Goal: Task Accomplishment & Management: Manage account settings

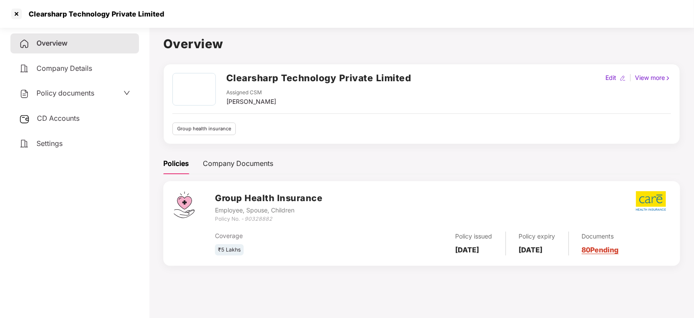
click at [14, 16] on div at bounding box center [17, 14] width 14 height 14
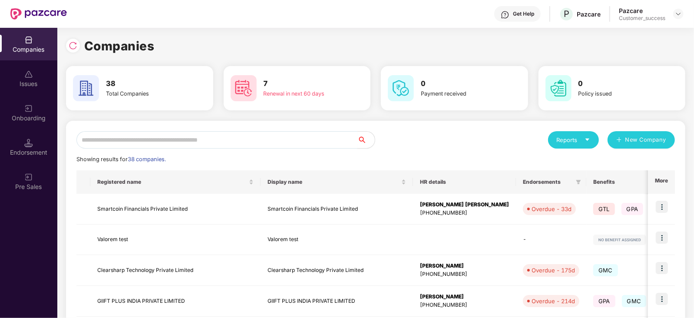
click at [275, 139] on input "text" at bounding box center [216, 139] width 281 height 17
click at [217, 142] on input "text" at bounding box center [216, 139] width 281 height 17
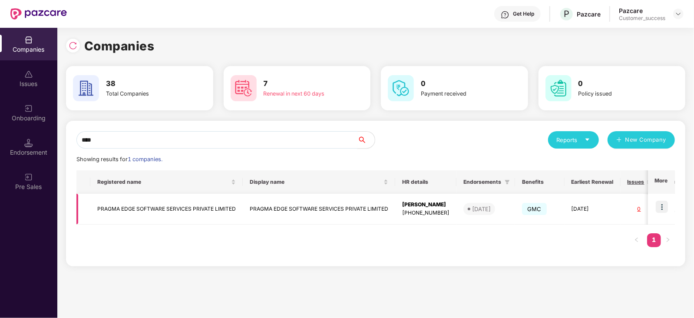
type input "****"
click at [174, 207] on td "PRAGMA EDGE SOFTWARE SERVICES PRIVATE LIMITED" at bounding box center [166, 209] width 152 height 31
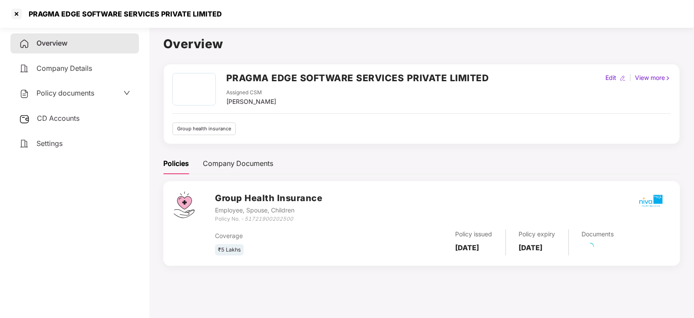
click at [65, 103] on div "Policy documents" at bounding box center [74, 93] width 129 height 20
click at [85, 93] on span "Policy documents" at bounding box center [65, 93] width 58 height 9
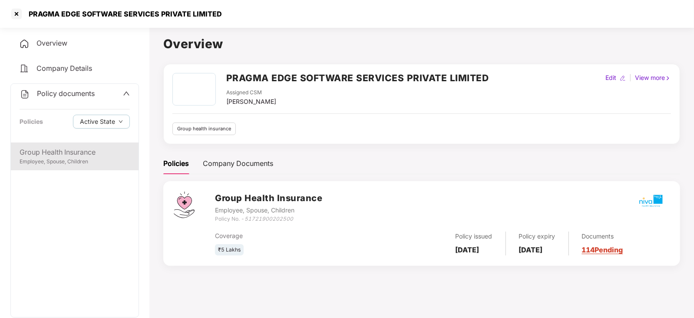
click at [55, 151] on div "Group Health Insurance" at bounding box center [75, 152] width 110 height 11
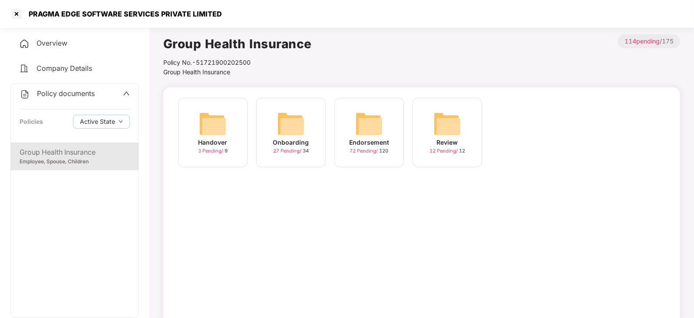
click at [282, 146] on div "Onboarding" at bounding box center [291, 143] width 36 height 10
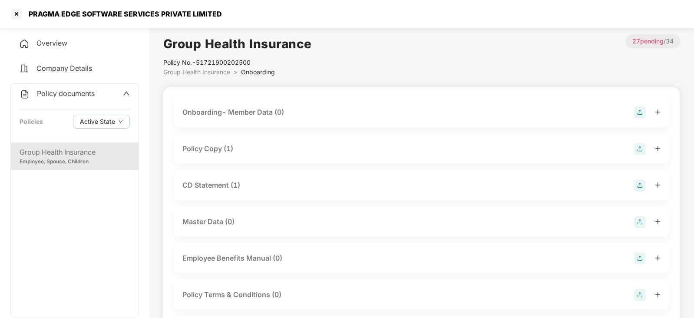
click at [206, 152] on div "Policy Copy (1)" at bounding box center [207, 148] width 51 height 11
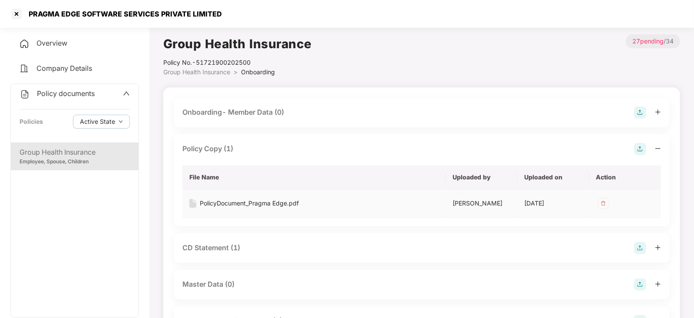
click at [214, 203] on div "PolicyDocument_Pragma Edge.pdf" at bounding box center [249, 203] width 99 height 10
click at [13, 12] on div at bounding box center [17, 14] width 14 height 14
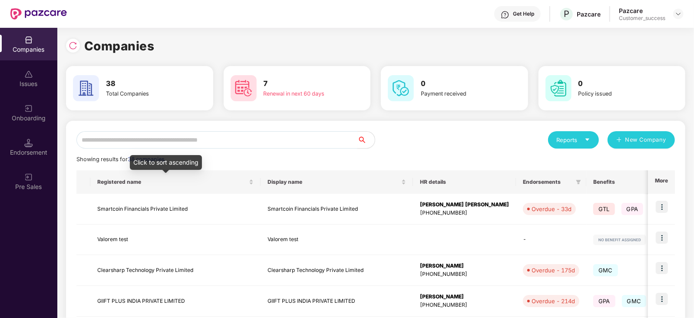
click at [180, 139] on input "text" at bounding box center [216, 139] width 281 height 17
click at [180, 139] on input "*" at bounding box center [216, 139] width 281 height 17
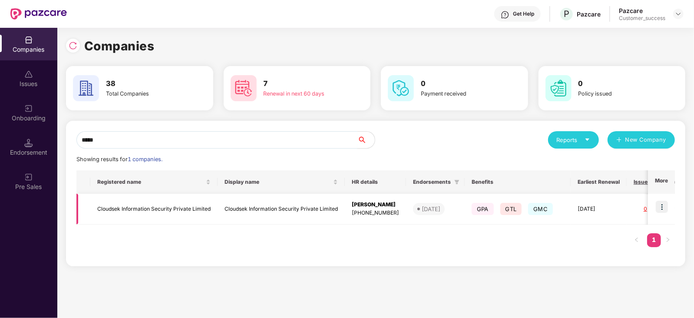
type input "*****"
click at [660, 204] on img at bounding box center [662, 207] width 12 height 12
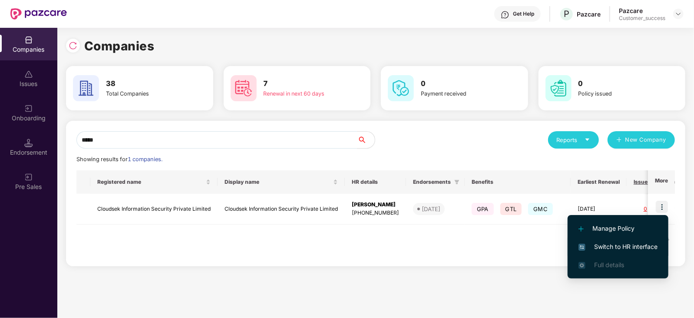
click at [624, 248] on span "Switch to HR interface" at bounding box center [617, 247] width 79 height 10
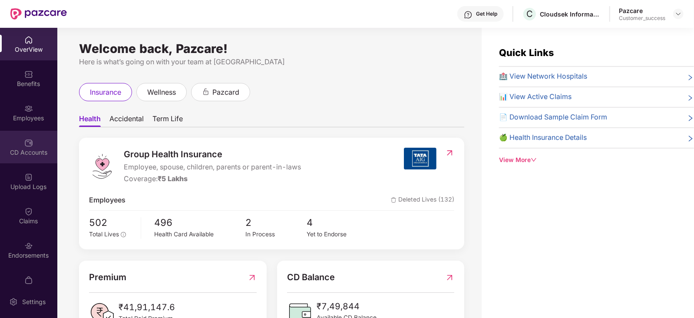
click at [22, 137] on div "CD Accounts" at bounding box center [28, 147] width 57 height 33
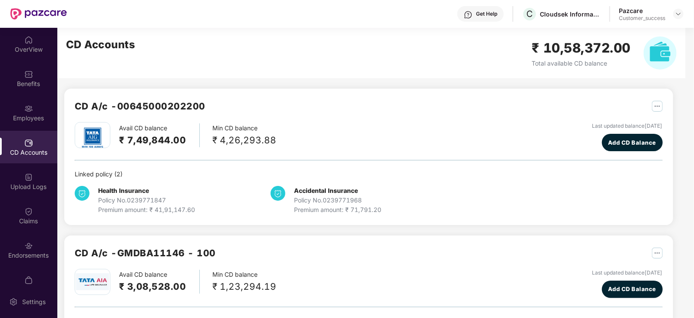
click at [152, 139] on h2 "₹ 7,49,844.00" at bounding box center [152, 140] width 67 height 14
copy h2 "7,49,844.00"
click at [17, 88] on div "Benefits" at bounding box center [28, 83] width 57 height 9
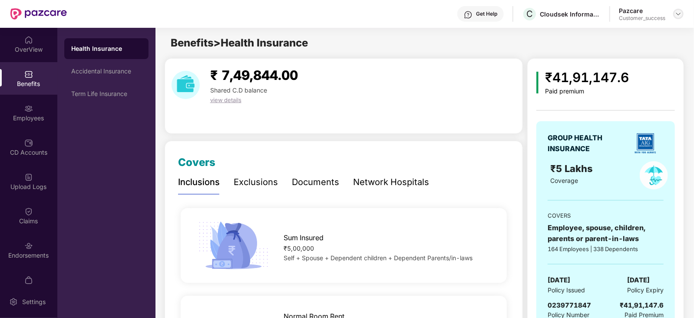
click at [678, 12] on img at bounding box center [678, 13] width 7 height 7
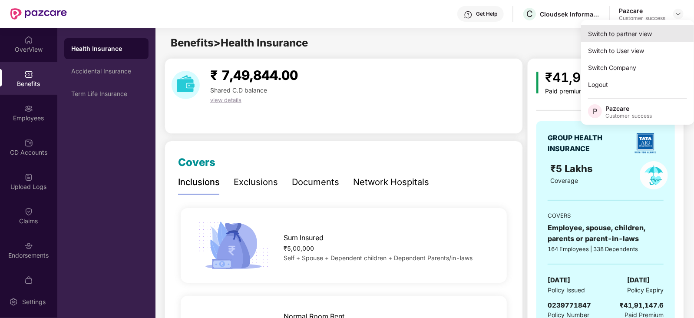
click at [634, 40] on div "Switch to partner view" at bounding box center [637, 33] width 113 height 17
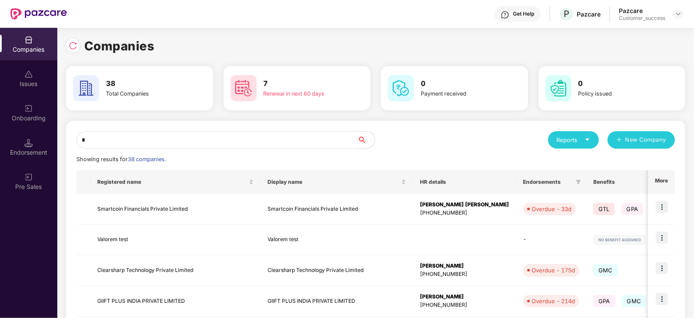
click at [219, 141] on input "*" at bounding box center [216, 139] width 281 height 17
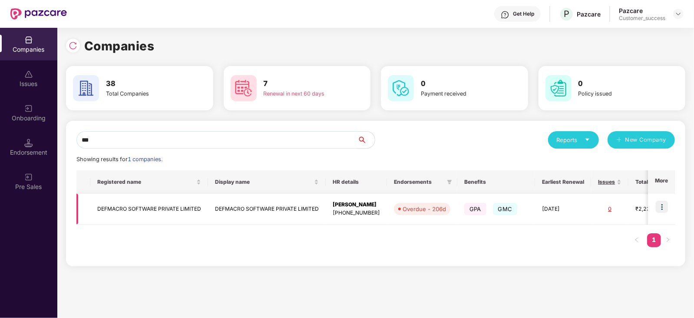
type input "***"
click at [126, 208] on td "DEFMACRO SOFTWARE PRIVATE LIMITED" at bounding box center [149, 209] width 118 height 31
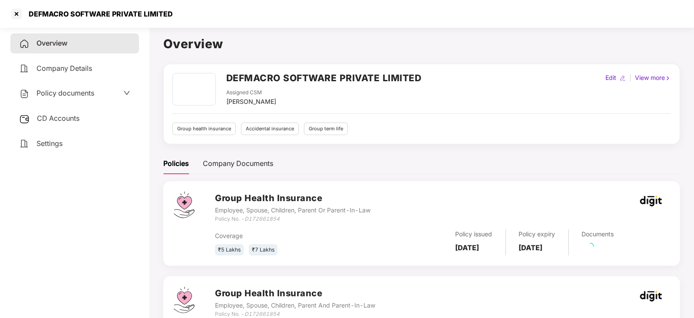
click at [93, 82] on div "Overview Company Details Policy documents CD Accounts Settings" at bounding box center [74, 93] width 129 height 120
click at [89, 92] on span "Policy documents" at bounding box center [65, 93] width 58 height 9
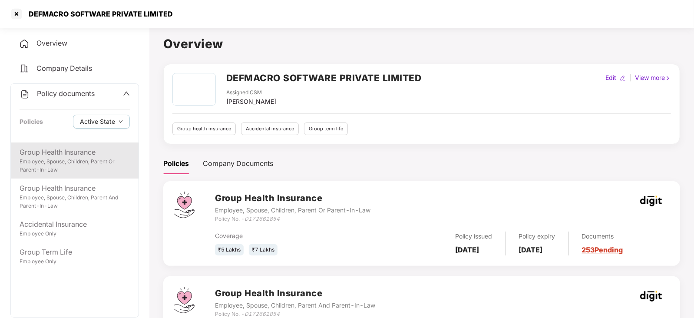
click at [65, 162] on div "Employee, Spouse, Children, Parent Or Parent-In-Law" at bounding box center [75, 166] width 110 height 17
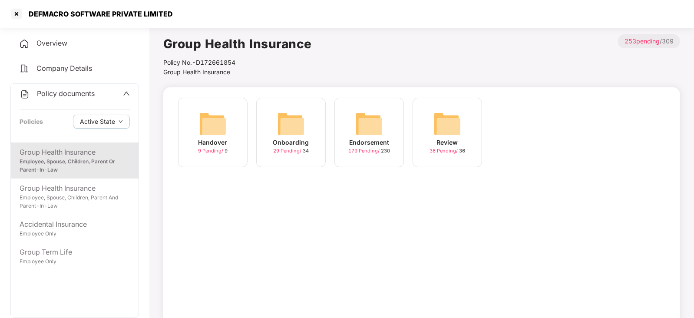
click at [294, 133] on img at bounding box center [291, 124] width 28 height 28
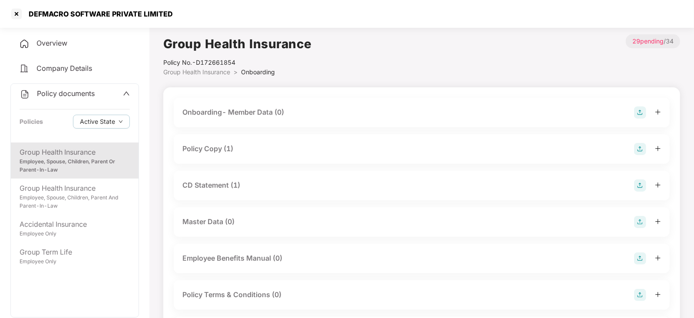
click at [218, 152] on div "Policy Copy (1)" at bounding box center [207, 148] width 51 height 11
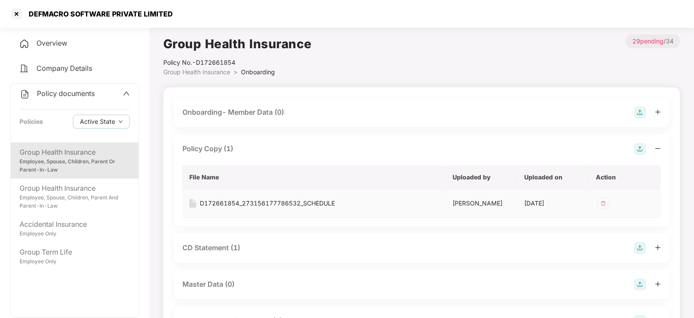
click at [314, 203] on div "D172661854_273156177786532_SCHEDULE" at bounding box center [267, 203] width 135 height 10
click at [100, 82] on div "Overview Company Details Policy documents Policies Active State Group Health In…" at bounding box center [74, 200] width 129 height 334
click at [19, 12] on div at bounding box center [17, 14] width 14 height 14
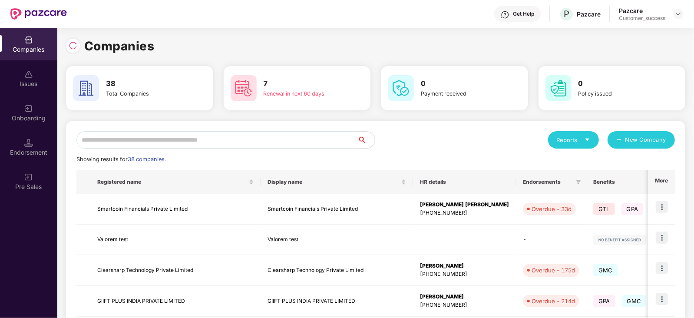
click at [135, 135] on input "text" at bounding box center [216, 139] width 281 height 17
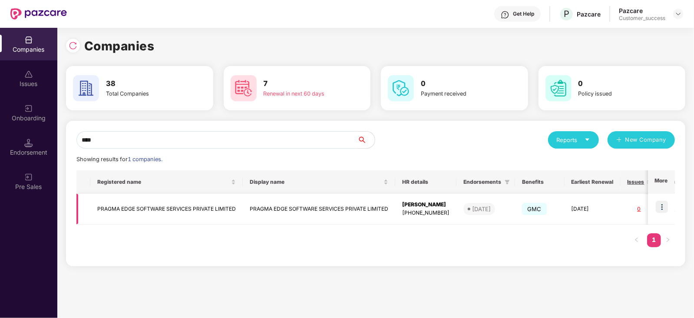
type input "****"
click at [662, 211] on img at bounding box center [662, 207] width 12 height 12
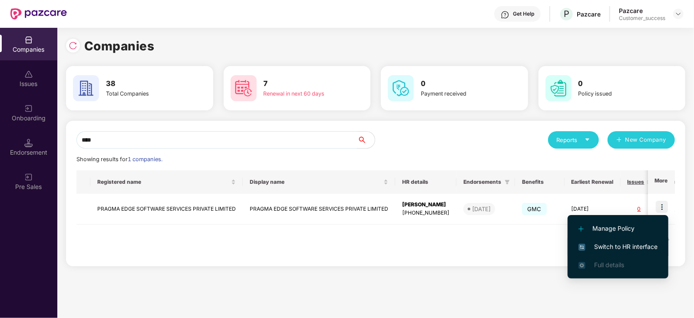
click at [621, 239] on li "Switch to HR interface" at bounding box center [618, 247] width 101 height 18
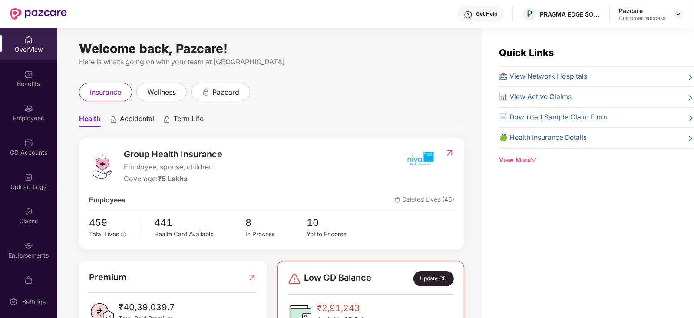
click at [22, 112] on div "Employees" at bounding box center [28, 112] width 57 height 33
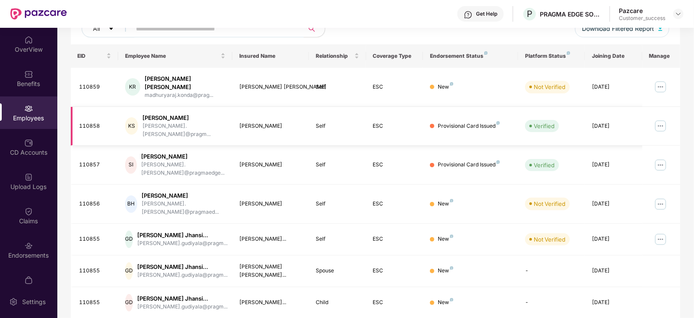
scroll to position [215, 0]
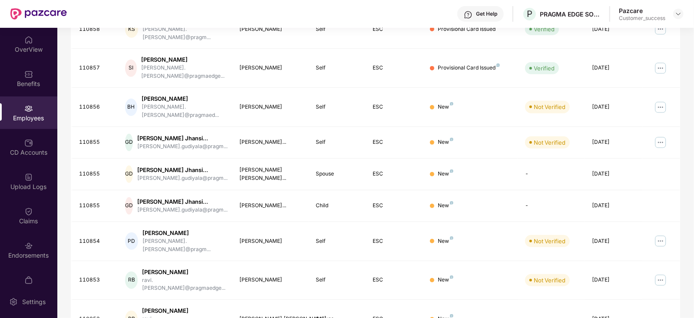
click at [678, 20] on div "Pazcare Customer_success" at bounding box center [651, 14] width 65 height 15
click at [678, 14] on img at bounding box center [678, 13] width 7 height 7
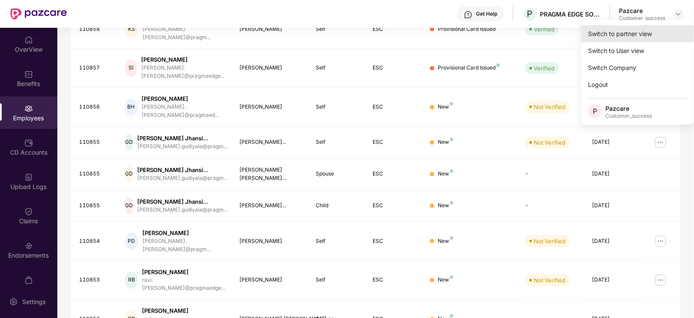
click at [621, 40] on div "Switch to partner view" at bounding box center [637, 33] width 113 height 17
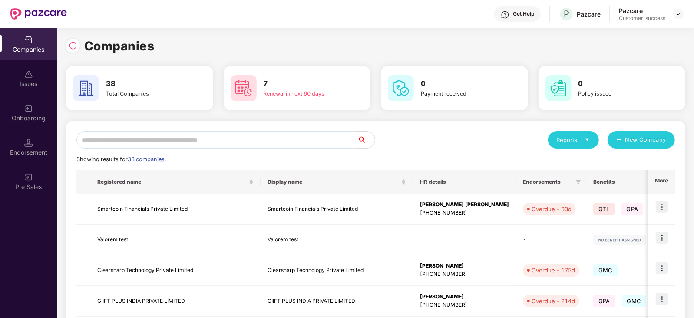
click at [132, 139] on input "text" at bounding box center [216, 139] width 281 height 17
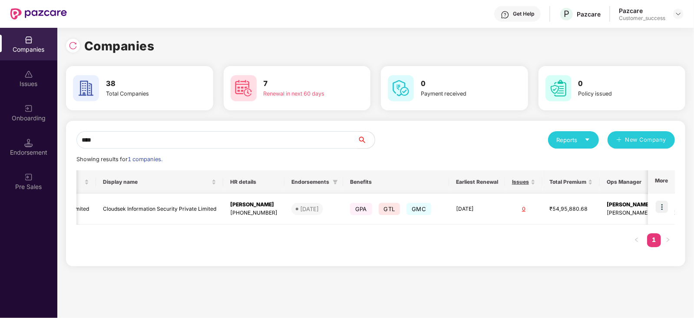
scroll to position [0, 122]
type input "****"
click at [657, 205] on img at bounding box center [662, 207] width 12 height 12
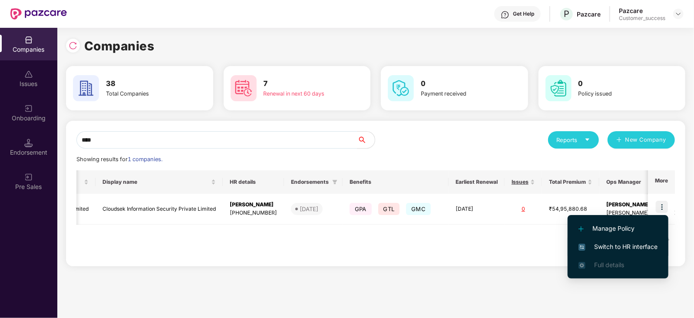
click at [623, 242] on span "Switch to HR interface" at bounding box center [617, 247] width 79 height 10
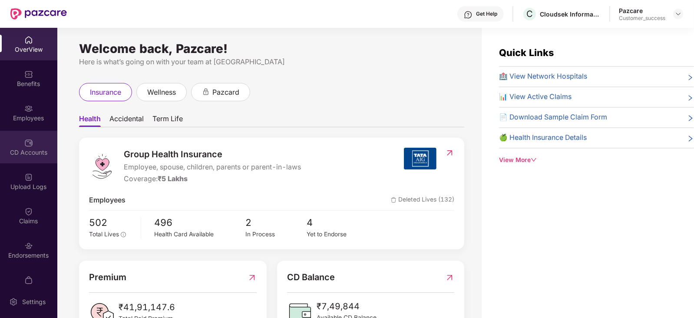
click at [14, 156] on div "CD Accounts" at bounding box center [28, 152] width 57 height 9
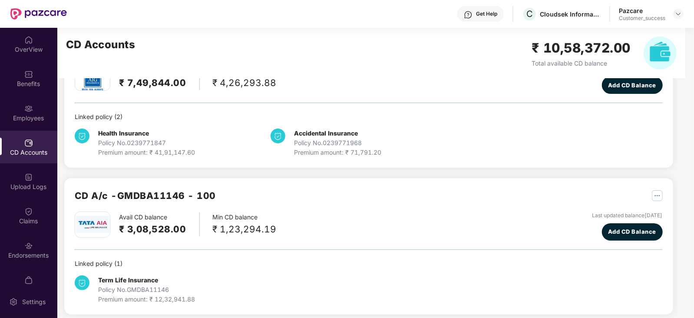
scroll to position [64, 0]
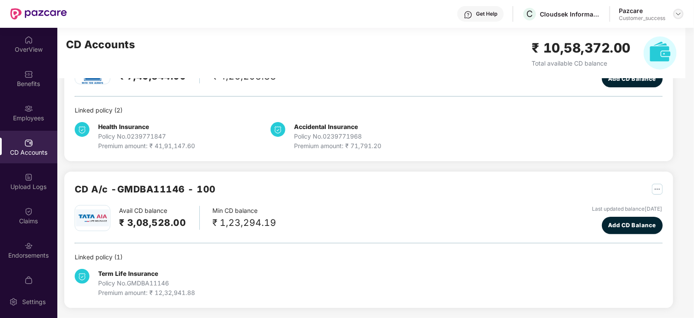
click at [678, 17] on img at bounding box center [678, 13] width 7 height 7
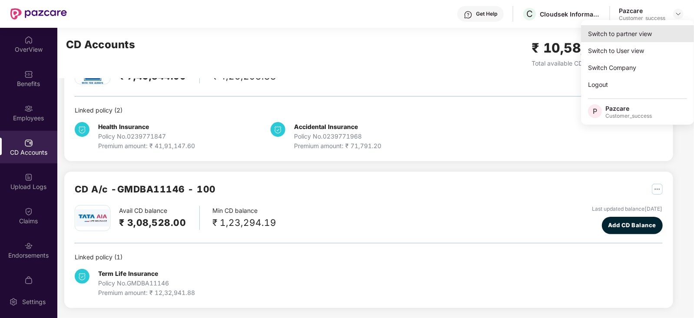
click at [624, 36] on div "Switch to partner view" at bounding box center [637, 33] width 113 height 17
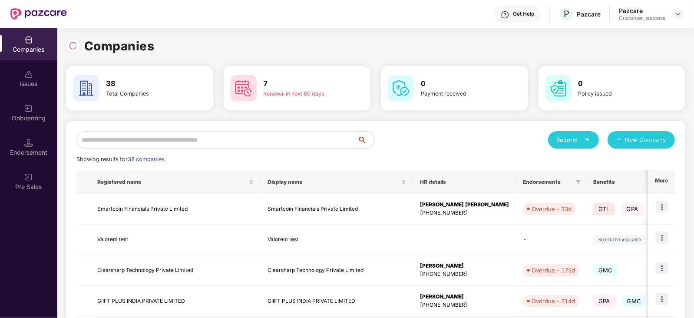
click at [296, 138] on input "text" at bounding box center [216, 139] width 281 height 17
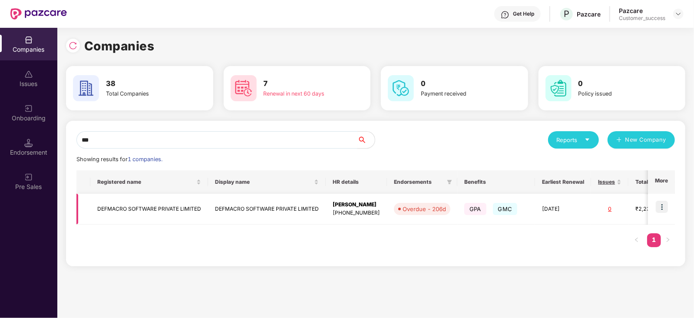
type input "***"
click at [666, 205] on img at bounding box center [662, 207] width 12 height 12
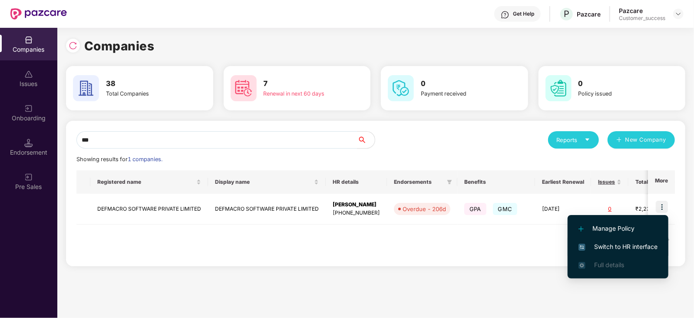
click at [618, 241] on li "Switch to HR interface" at bounding box center [618, 247] width 101 height 18
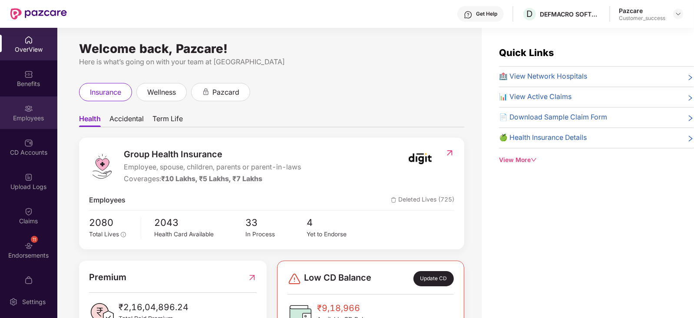
click at [20, 112] on div "Employees" at bounding box center [28, 112] width 57 height 33
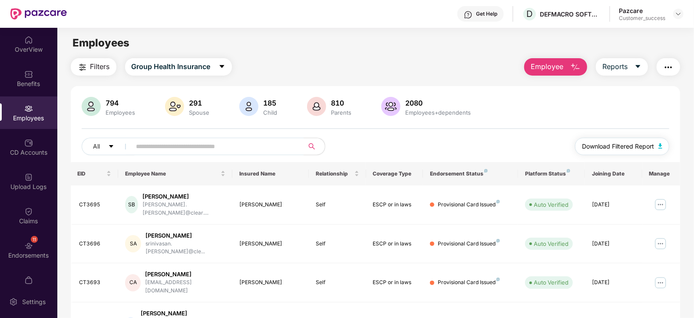
click at [604, 143] on span "Download Filtered Report" at bounding box center [618, 147] width 72 height 10
click at [629, 146] on span "Download Filtered Report" at bounding box center [618, 147] width 72 height 10
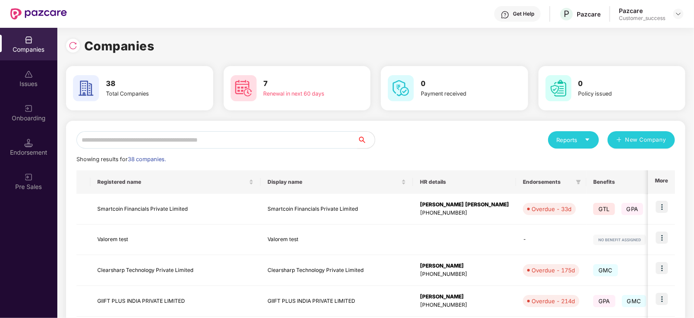
click at [178, 138] on input "text" at bounding box center [216, 139] width 281 height 17
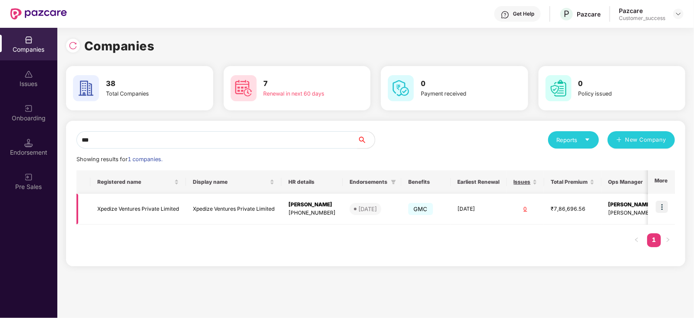
type input "***"
click at [660, 207] on img at bounding box center [662, 207] width 12 height 12
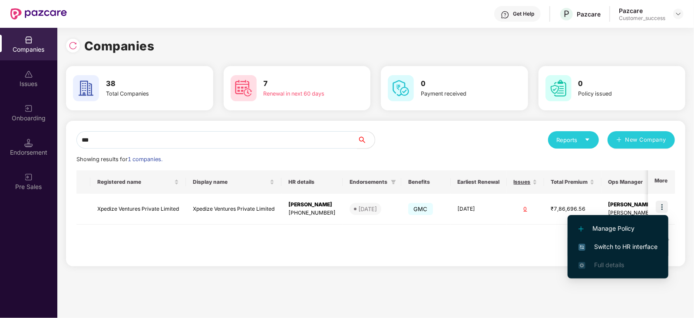
click at [625, 246] on span "Switch to HR interface" at bounding box center [617, 247] width 79 height 10
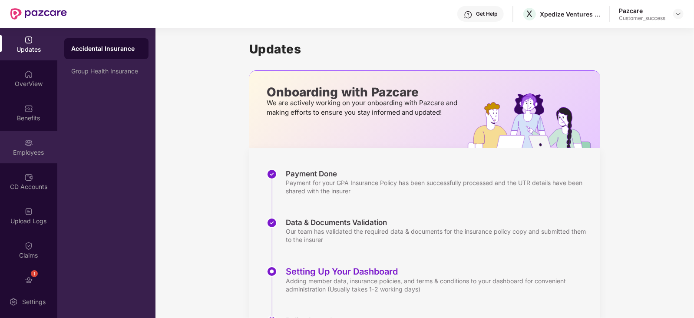
click at [32, 144] on div "Employees" at bounding box center [28, 147] width 57 height 33
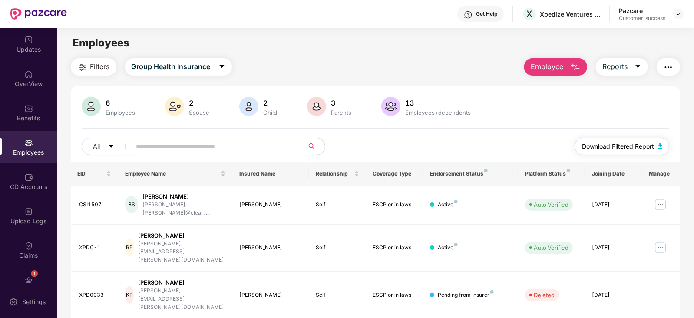
click at [623, 150] on span "Download Filtered Report" at bounding box center [618, 147] width 72 height 10
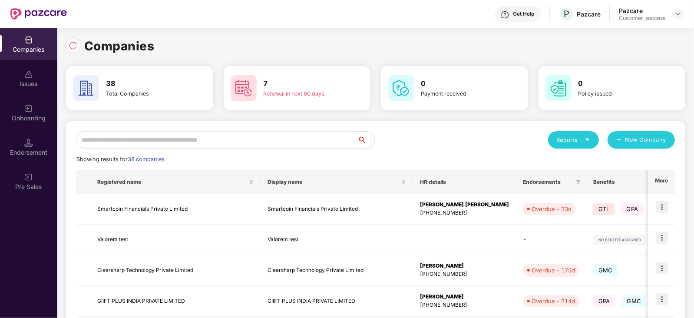
click at [253, 145] on input "text" at bounding box center [216, 139] width 281 height 17
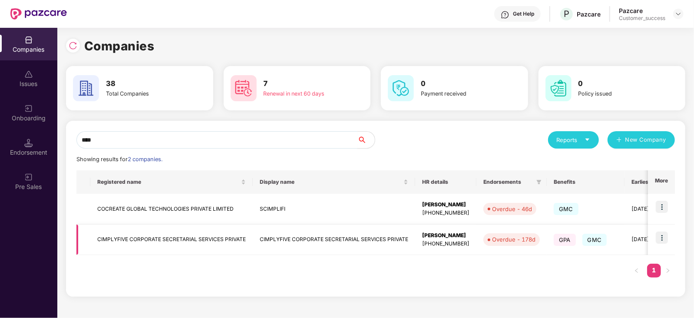
type input "****"
click at [666, 235] on img at bounding box center [662, 237] width 12 height 12
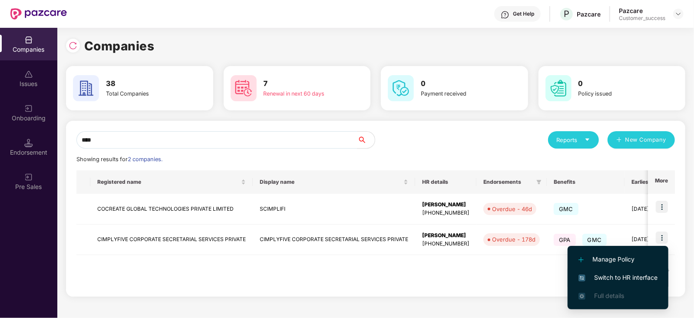
click at [607, 280] on span "Switch to HR interface" at bounding box center [617, 278] width 79 height 10
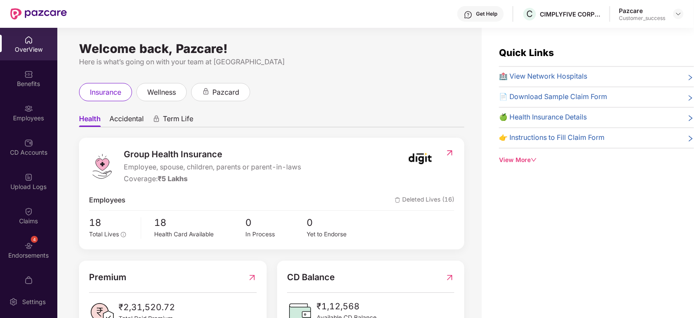
click at [28, 120] on div "Employees" at bounding box center [28, 118] width 57 height 9
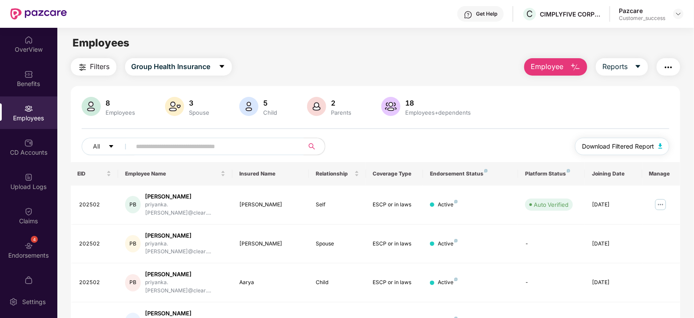
click at [621, 146] on span "Download Filtered Report" at bounding box center [618, 147] width 72 height 10
click at [681, 13] on img at bounding box center [678, 13] width 7 height 7
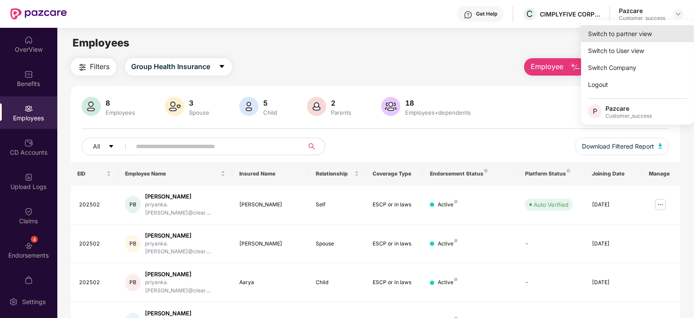
click at [652, 30] on div "Switch to partner view" at bounding box center [637, 33] width 113 height 17
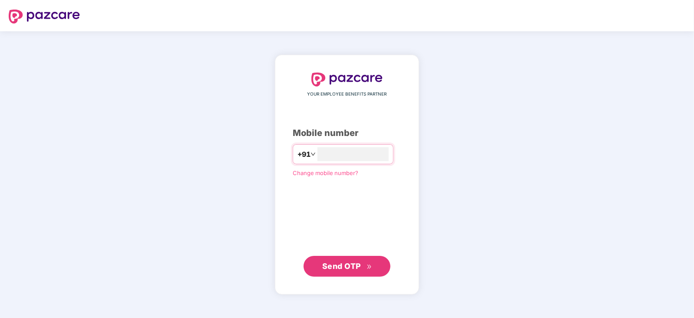
type input "**********"
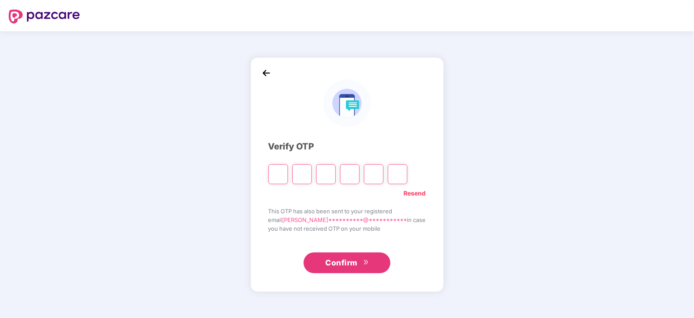
type input "*"
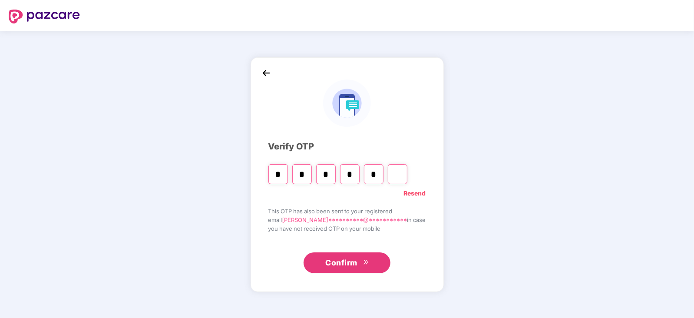
type input "*"
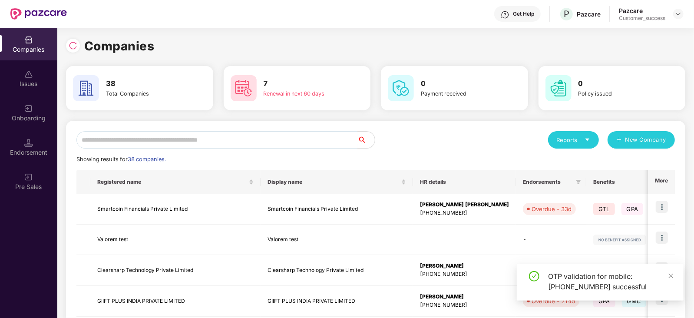
click at [284, 142] on input "text" at bounding box center [216, 139] width 281 height 17
type input "*"
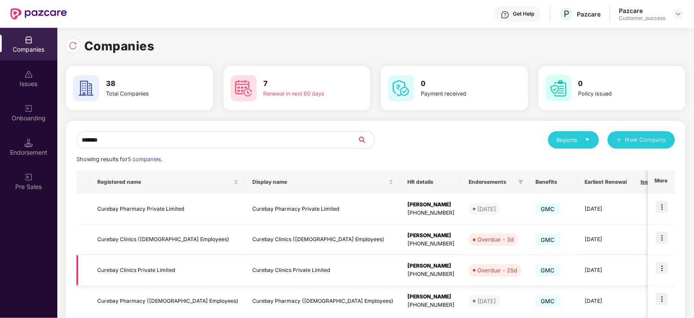
scroll to position [22, 0]
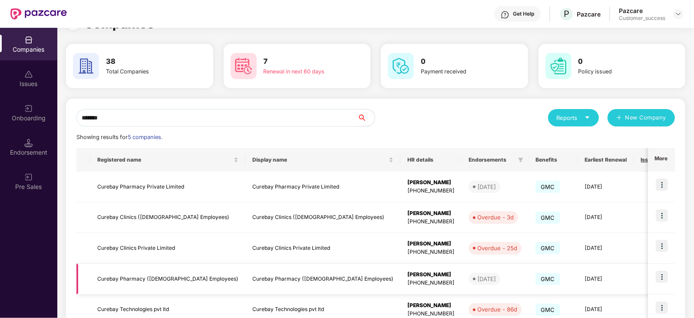
type input "*******"
click at [666, 276] on img at bounding box center [662, 277] width 12 height 12
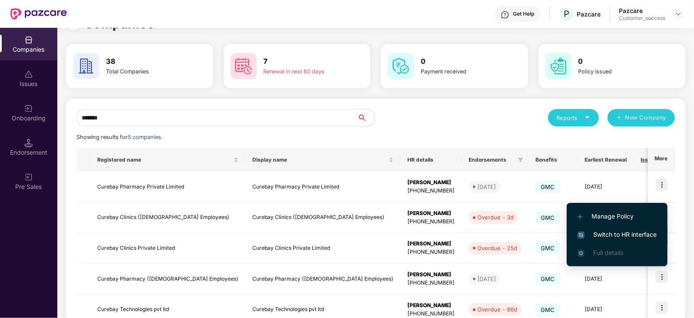
click at [622, 233] on span "Switch to HR interface" at bounding box center [617, 235] width 79 height 10
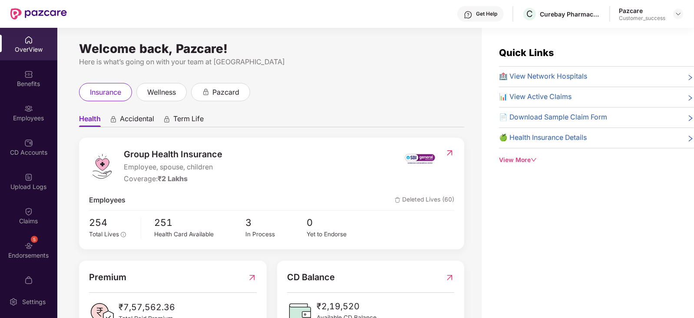
click at [35, 119] on div "Employees" at bounding box center [28, 118] width 57 height 9
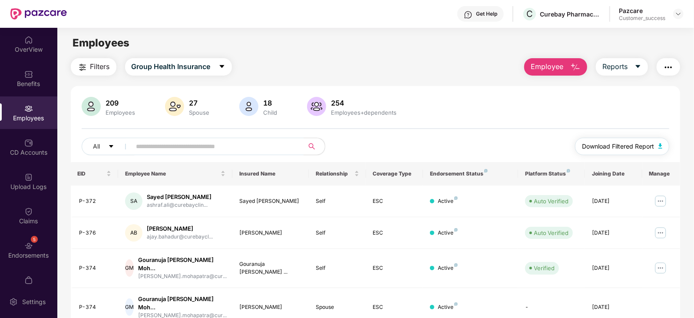
click at [620, 148] on span "Download Filtered Report" at bounding box center [618, 147] width 72 height 10
click at [679, 13] on img at bounding box center [678, 13] width 7 height 7
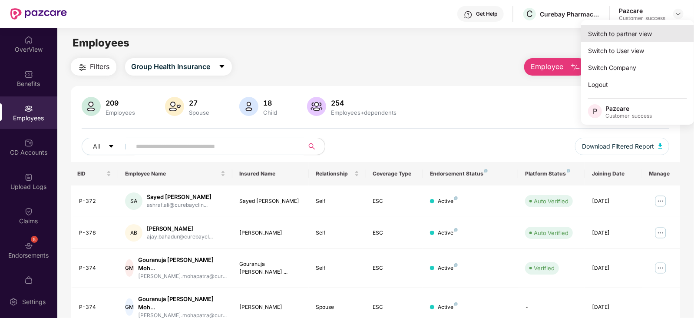
click at [645, 38] on div "Switch to partner view" at bounding box center [637, 33] width 113 height 17
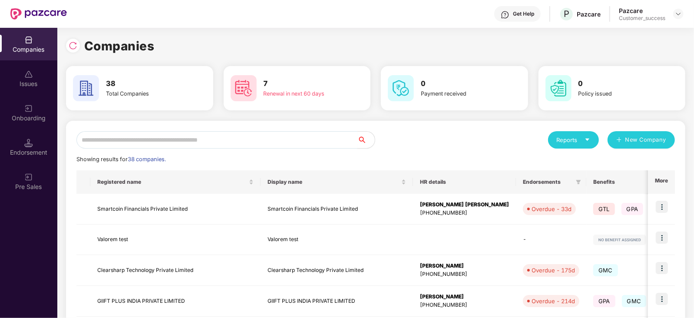
click at [278, 137] on input "text" at bounding box center [216, 139] width 281 height 17
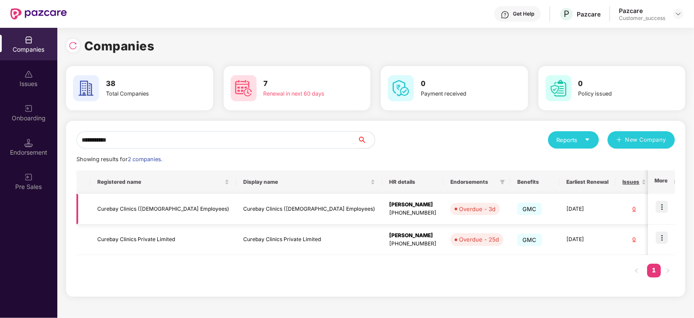
type input "**********"
click at [661, 205] on img at bounding box center [662, 207] width 12 height 12
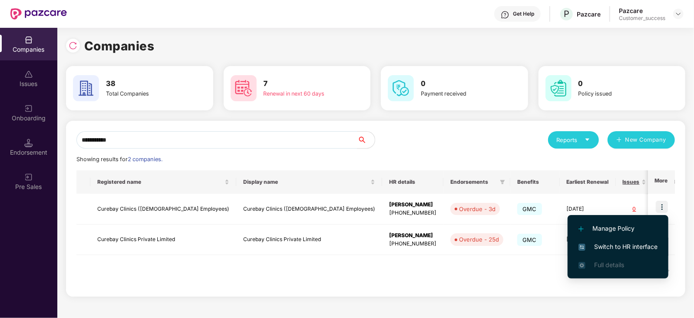
click at [616, 246] on span "Switch to HR interface" at bounding box center [617, 247] width 79 height 10
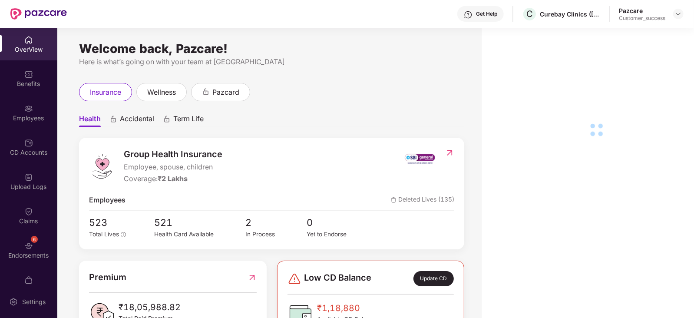
click at [31, 120] on div "Employees" at bounding box center [28, 118] width 57 height 9
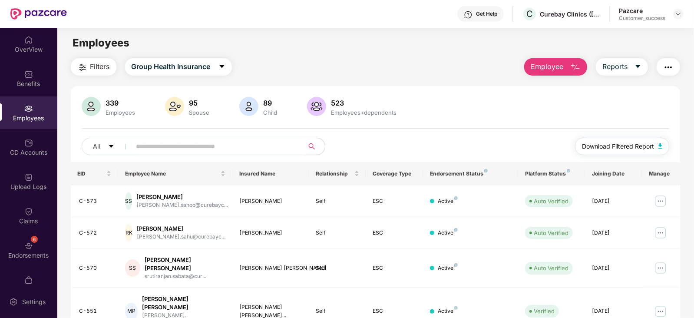
click at [604, 150] on span "Download Filtered Report" at bounding box center [618, 147] width 72 height 10
click at [678, 11] on img at bounding box center [678, 13] width 7 height 7
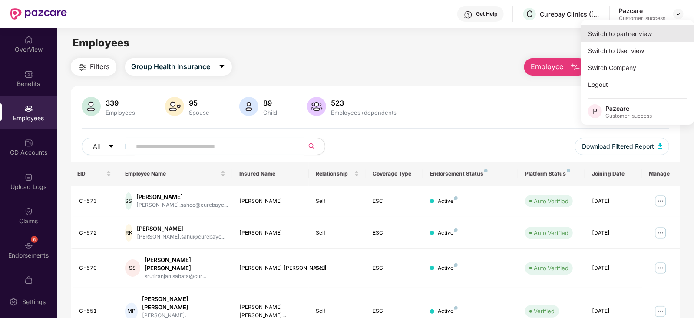
click at [621, 33] on div "Switch to partner view" at bounding box center [637, 33] width 113 height 17
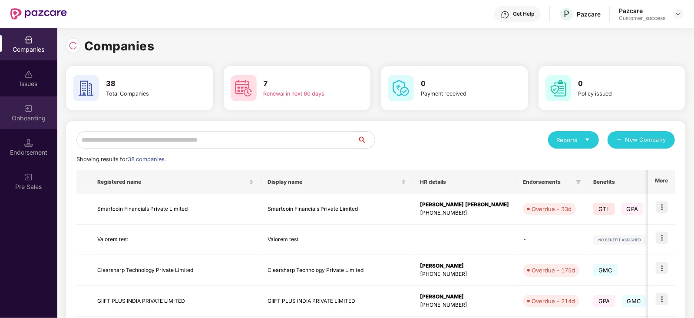
click at [42, 116] on div "Onboarding" at bounding box center [28, 118] width 57 height 9
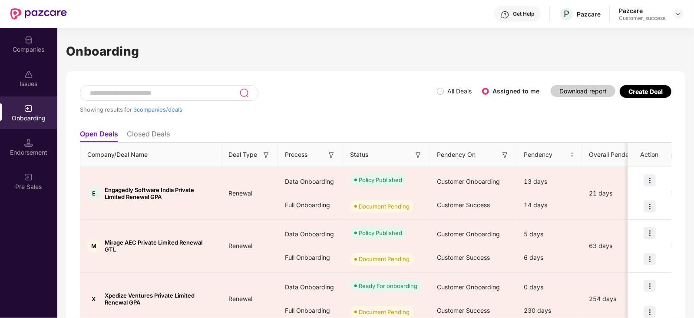
scroll to position [39, 0]
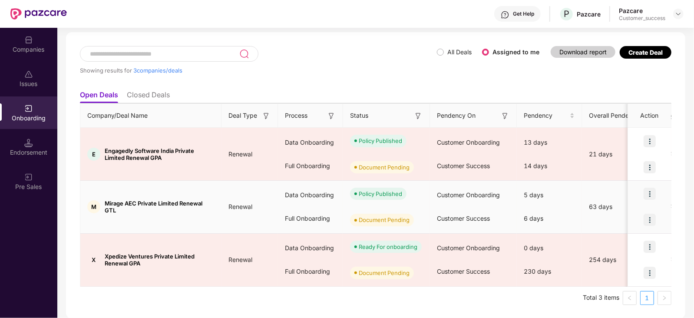
click at [649, 218] on img at bounding box center [650, 220] width 12 height 12
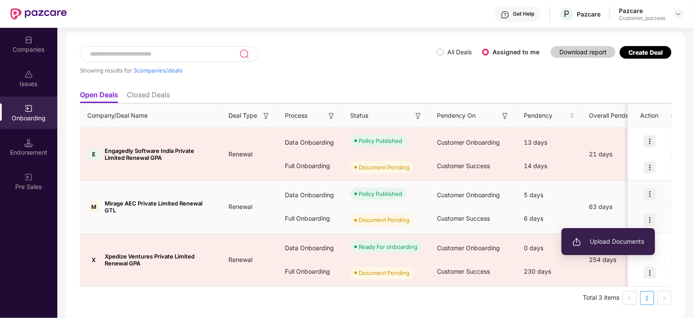
click at [597, 241] on span "Upload Documents" at bounding box center [608, 242] width 72 height 10
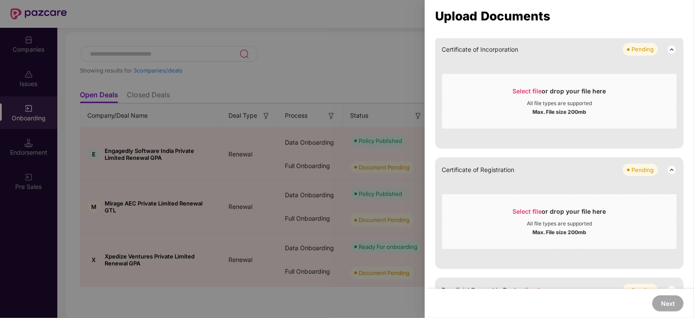
scroll to position [0, 0]
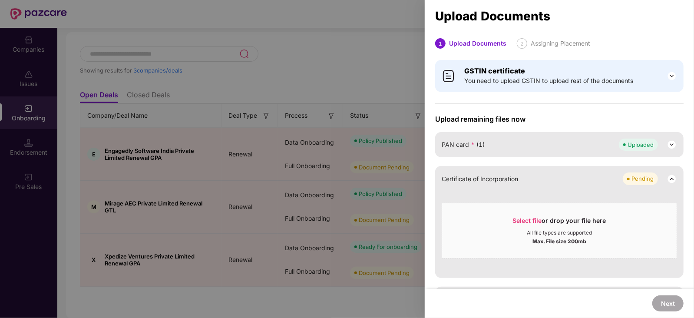
click at [349, 112] on div at bounding box center [347, 159] width 694 height 318
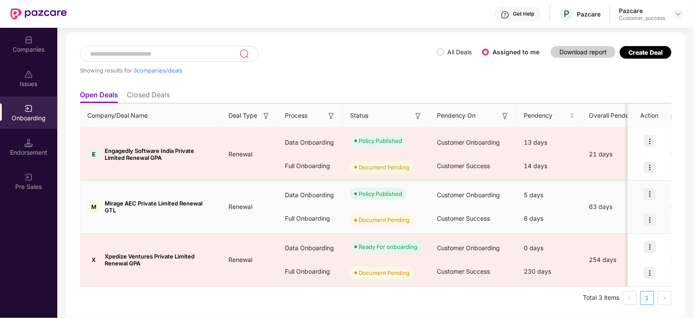
click at [648, 221] on img at bounding box center [650, 220] width 12 height 12
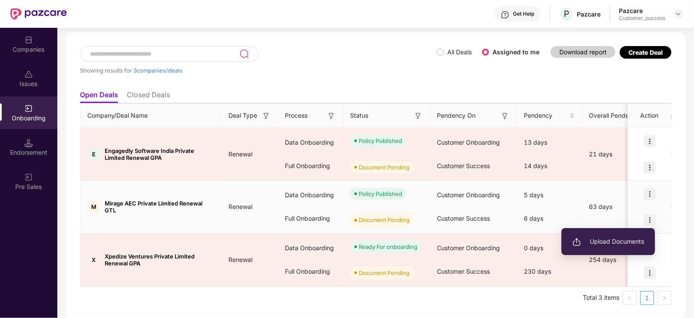
click at [601, 242] on span "Upload Documents" at bounding box center [608, 242] width 72 height 10
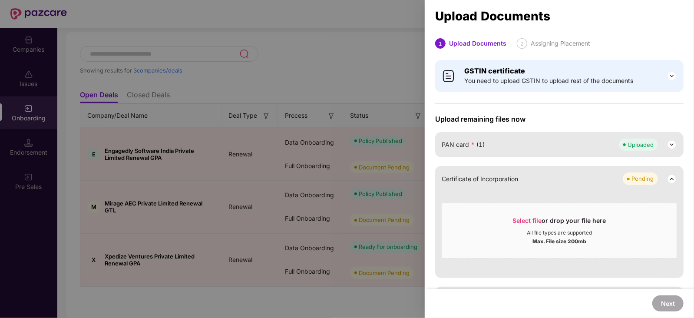
scroll to position [135, 0]
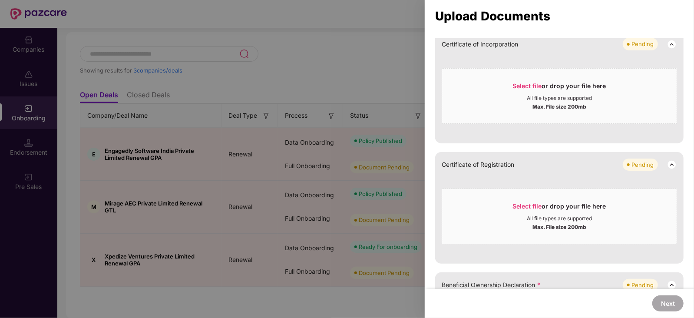
click at [343, 70] on div at bounding box center [347, 159] width 694 height 318
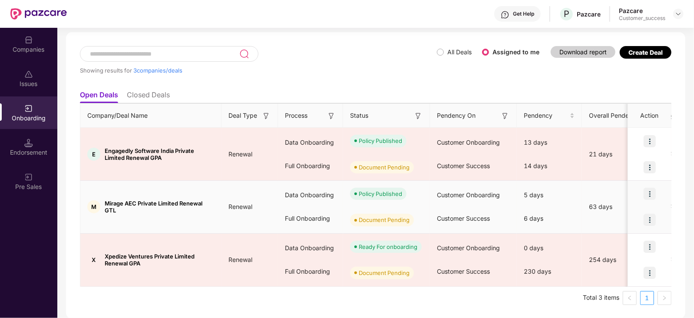
click at [650, 195] on img at bounding box center [650, 194] width 12 height 12
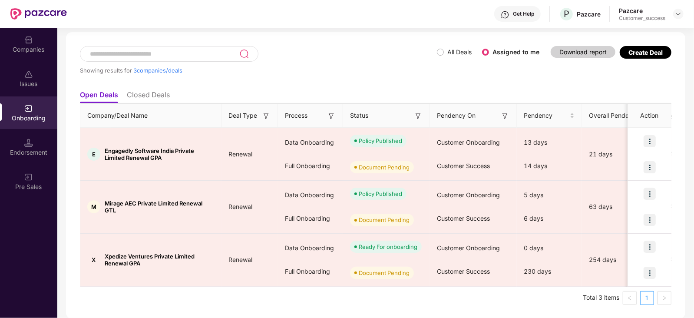
click at [673, 218] on div "Showing results for 3 companies/deals All Deals Assigned to me Download report …" at bounding box center [375, 175] width 619 height 287
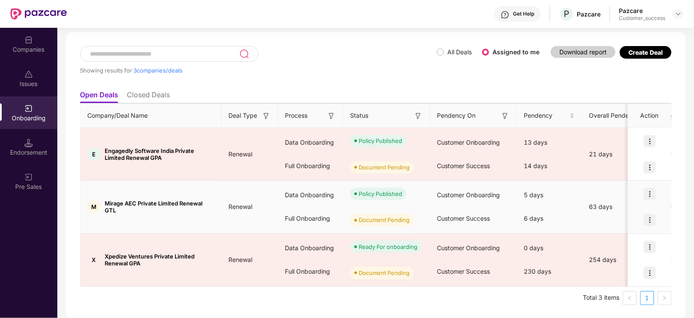
click at [652, 218] on img at bounding box center [650, 220] width 12 height 12
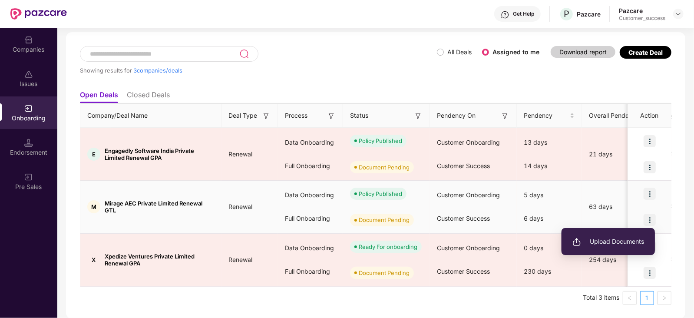
click at [618, 237] on span "Upload Documents" at bounding box center [608, 242] width 72 height 10
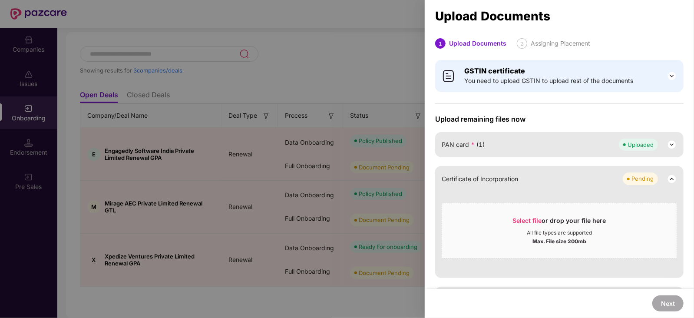
scroll to position [190, 0]
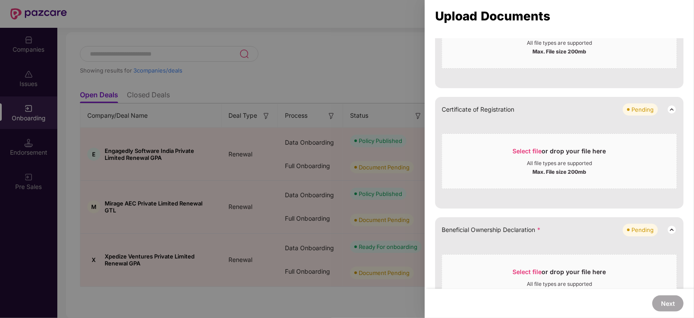
click at [363, 198] on div at bounding box center [347, 159] width 694 height 318
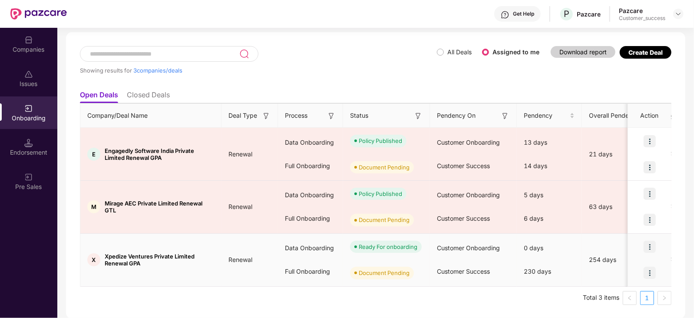
click at [647, 276] on img at bounding box center [650, 273] width 12 height 12
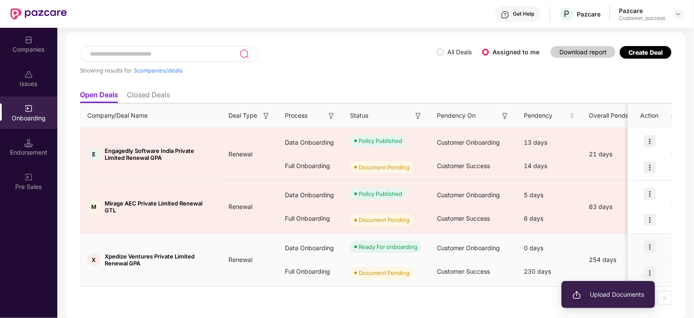
click at [617, 296] on span "Upload Documents" at bounding box center [608, 295] width 72 height 10
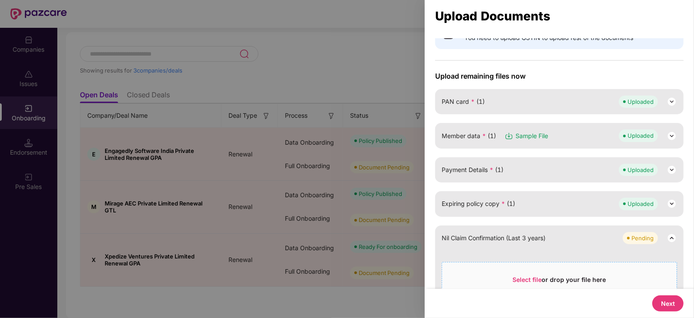
scroll to position [96, 0]
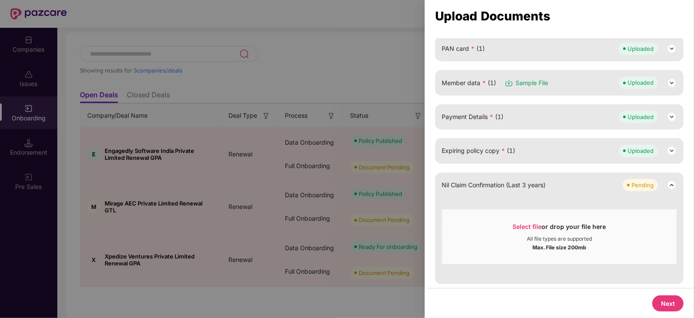
click at [658, 298] on button "Next" at bounding box center [667, 303] width 31 height 16
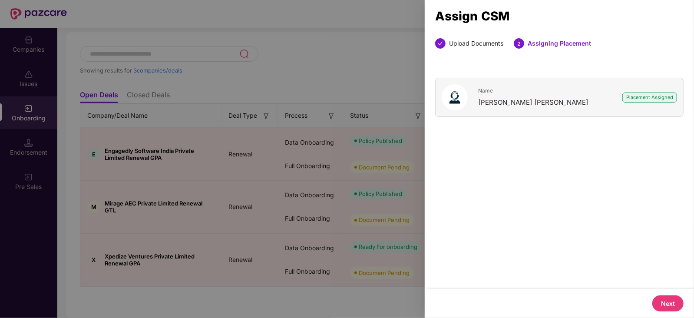
click at [658, 298] on button "Next" at bounding box center [667, 303] width 31 height 16
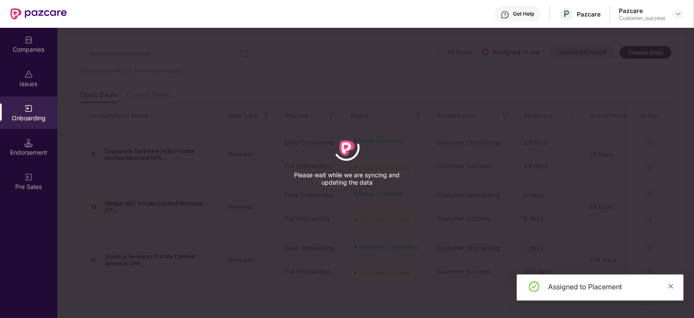
click at [673, 288] on icon "close" at bounding box center [671, 286] width 6 height 6
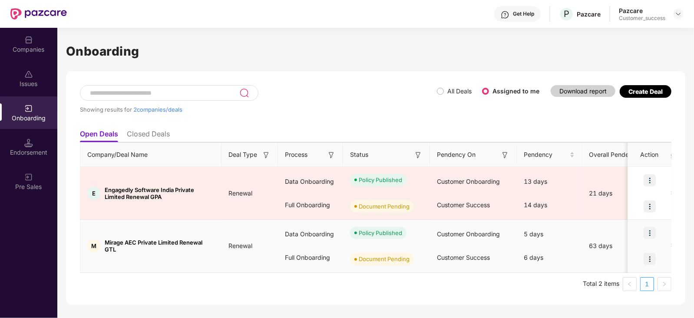
click at [652, 256] on img at bounding box center [650, 259] width 12 height 12
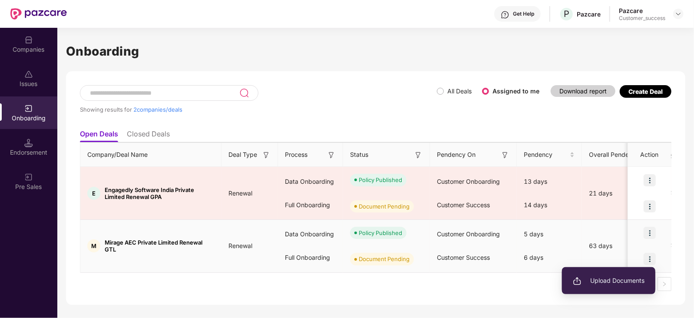
click at [607, 279] on span "Upload Documents" at bounding box center [609, 281] width 72 height 10
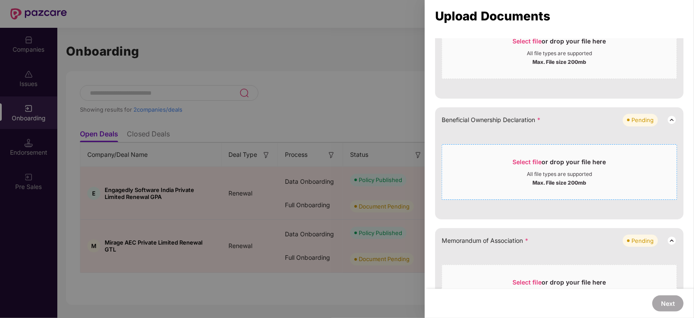
scroll to position [300, 0]
click at [517, 158] on span "Select file" at bounding box center [527, 161] width 29 height 7
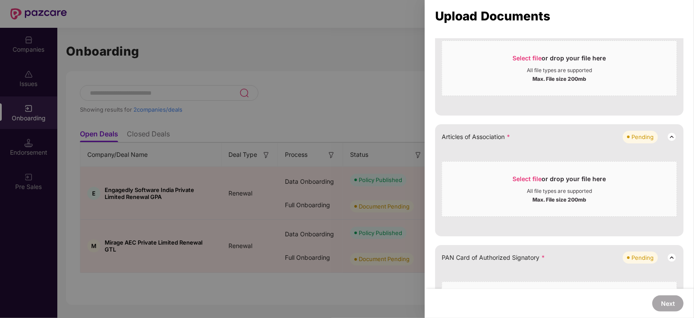
scroll to position [502, 0]
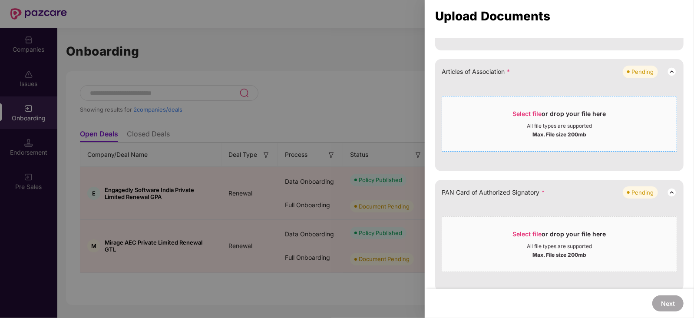
click at [511, 109] on div "Select file or drop your file here" at bounding box center [559, 115] width 234 height 13
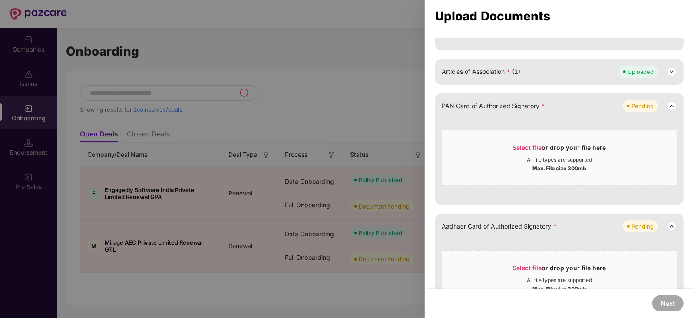
scroll to position [543, 0]
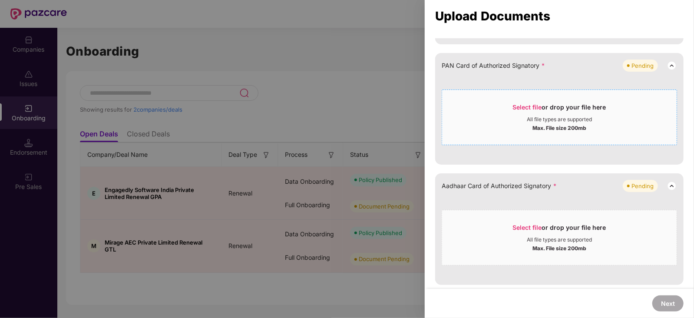
click at [512, 114] on div "Select file or drop your file here" at bounding box center [559, 109] width 234 height 13
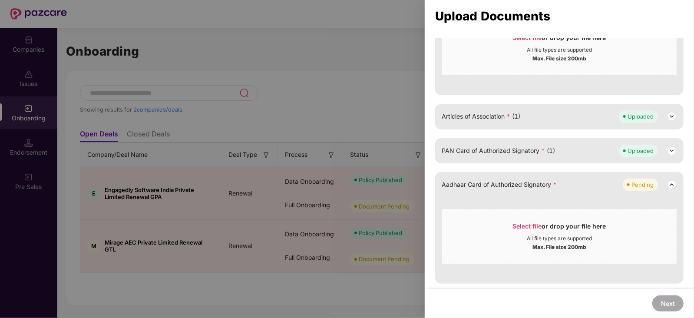
scroll to position [457, 0]
click at [506, 224] on div "Select file or drop your file here" at bounding box center [559, 229] width 234 height 13
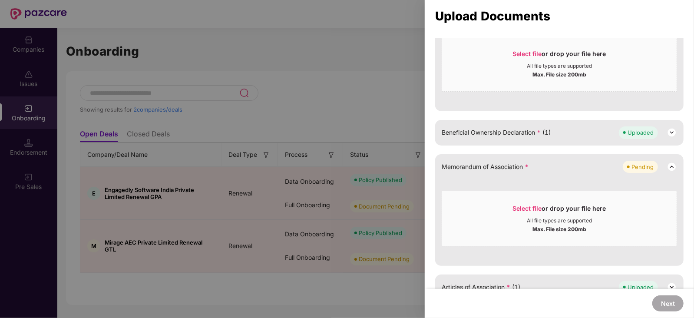
scroll to position [289, 0]
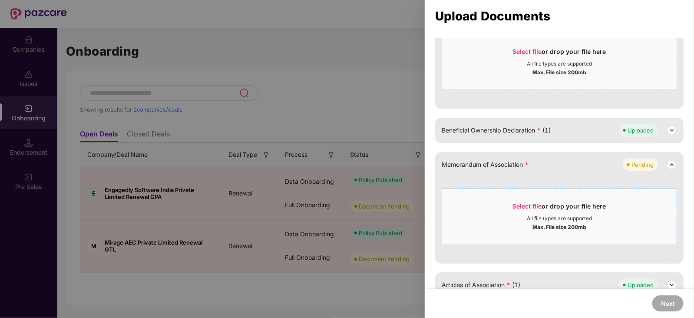
click at [494, 203] on div "Select file or drop your file here" at bounding box center [559, 208] width 234 height 13
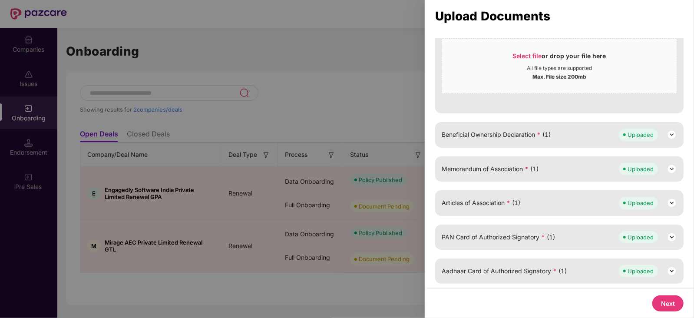
scroll to position [284, 0]
click at [666, 299] on button "Next" at bounding box center [667, 303] width 31 height 16
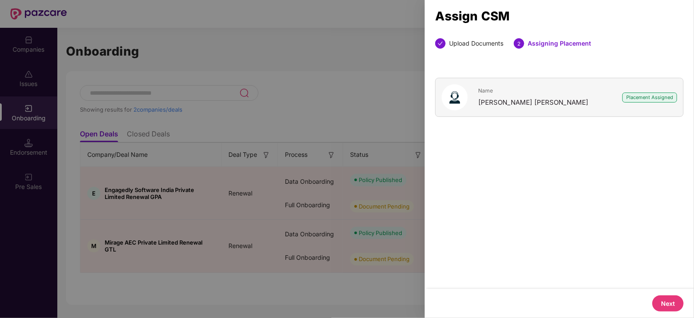
scroll to position [0, 0]
click at [666, 304] on button "Next" at bounding box center [667, 303] width 31 height 16
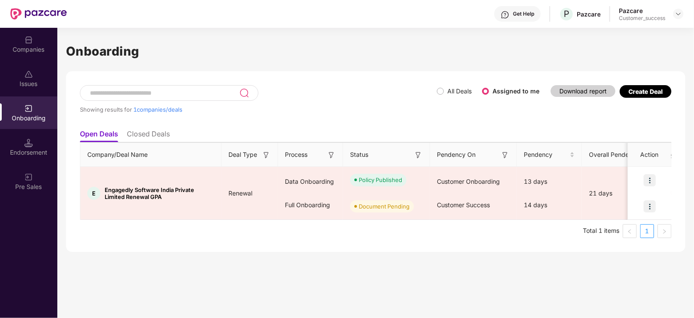
click at [28, 40] on img at bounding box center [28, 40] width 9 height 9
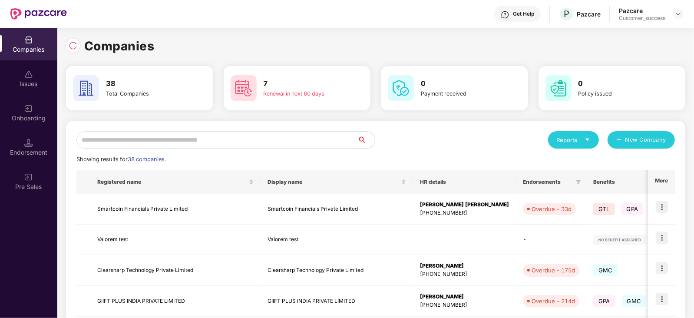
click at [144, 141] on input "text" at bounding box center [216, 139] width 281 height 17
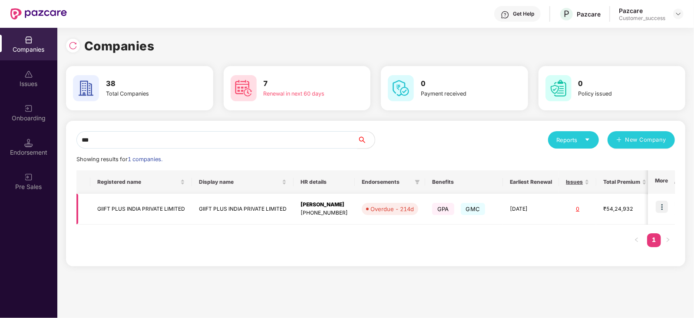
type input "***"
click at [665, 201] on img at bounding box center [662, 207] width 12 height 12
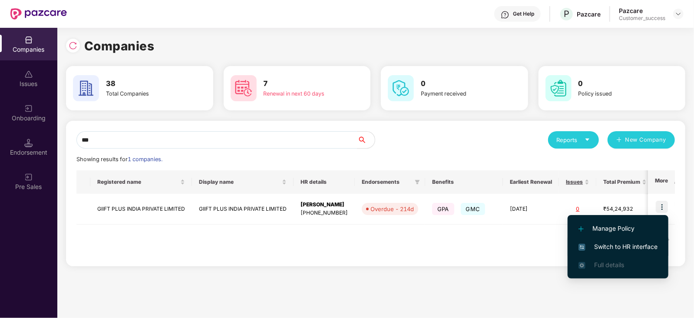
click at [639, 242] on span "Switch to HR interface" at bounding box center [617, 247] width 79 height 10
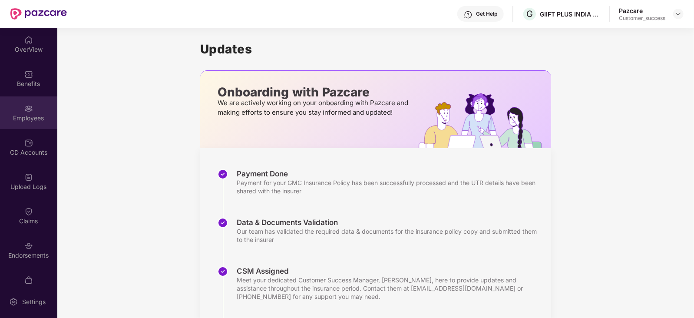
click at [32, 108] on div "Employees" at bounding box center [28, 112] width 57 height 33
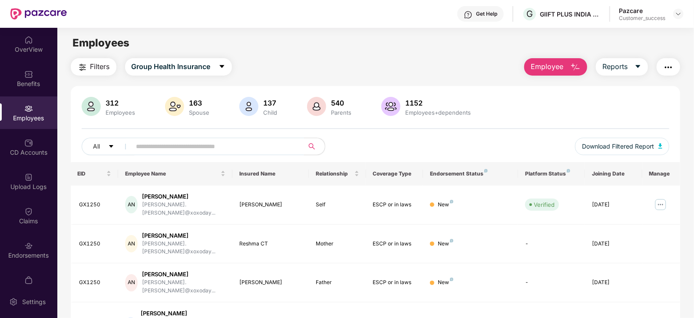
click at [198, 140] on input "text" at bounding box center [214, 146] width 156 height 13
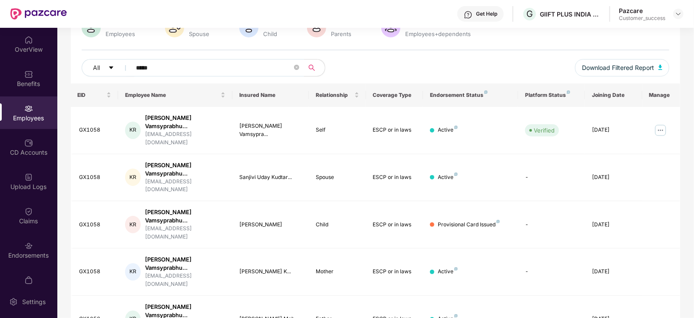
scroll to position [79, 0]
type input "*****"
click at [659, 128] on img at bounding box center [660, 130] width 14 height 14
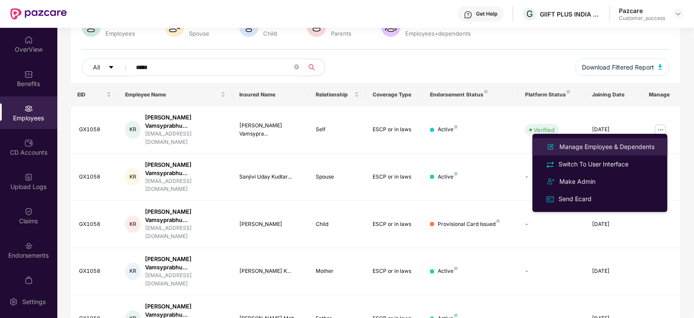
click at [604, 150] on div "Manage Employee & Dependents" at bounding box center [607, 147] width 99 height 10
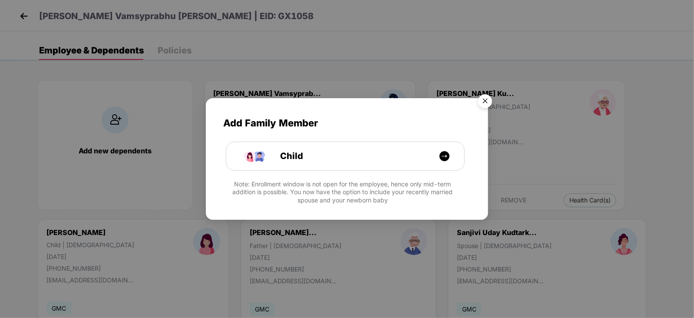
click at [485, 99] on img "Close" at bounding box center [485, 102] width 24 height 24
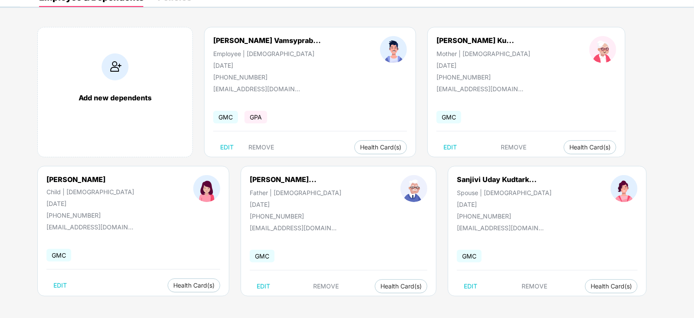
scroll to position [0, 0]
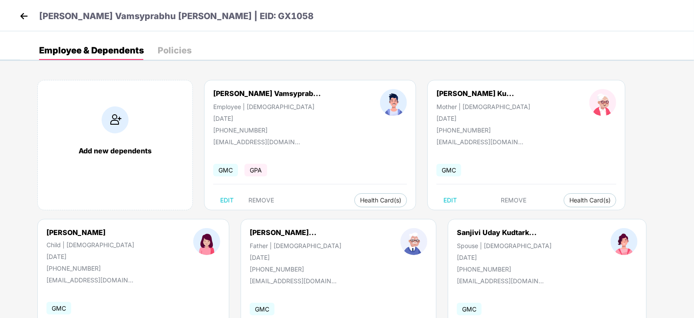
click at [23, 16] on img at bounding box center [23, 16] width 13 height 13
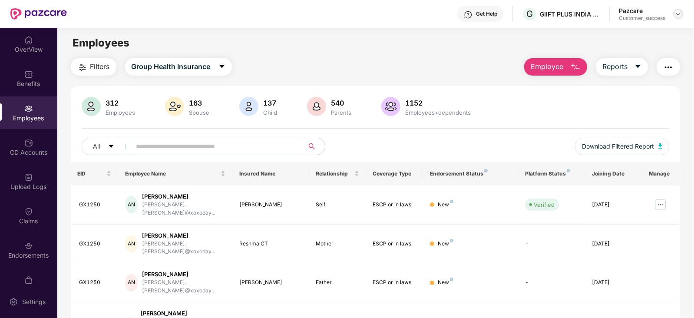
click at [676, 14] on img at bounding box center [678, 13] width 7 height 7
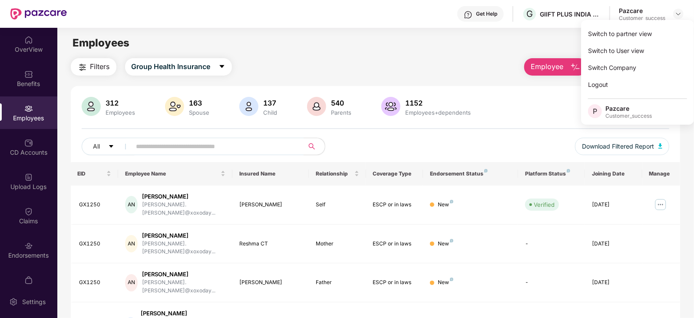
click at [505, 137] on div "312 Employees 163 Spouse 137 Child 540 Parents 1152 Employees+dependents All Do…" at bounding box center [376, 129] width 610 height 65
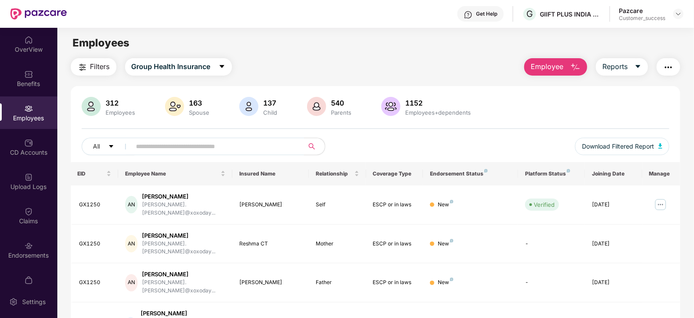
click at [274, 143] on input "text" at bounding box center [214, 146] width 156 height 13
click at [29, 175] on img at bounding box center [28, 177] width 9 height 9
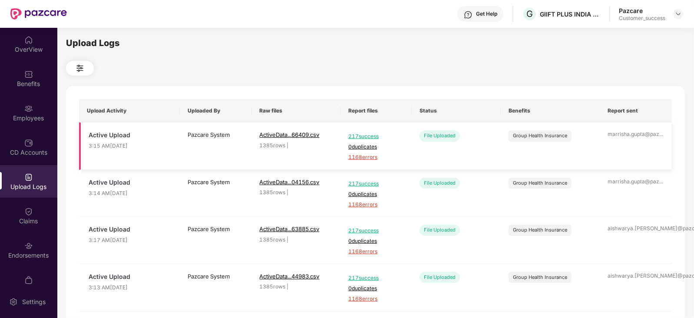
click at [358, 158] on span "1168 errors" at bounding box center [376, 157] width 56 height 8
click at [410, 43] on div "Upload Logs" at bounding box center [375, 42] width 619 height 13
click at [39, 105] on div "Employees" at bounding box center [28, 112] width 57 height 33
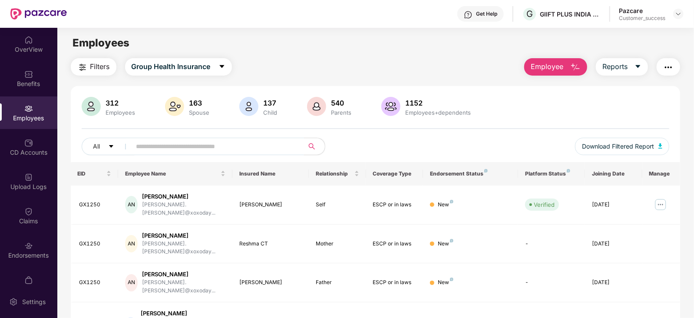
click at [199, 146] on input "text" at bounding box center [214, 146] width 156 height 13
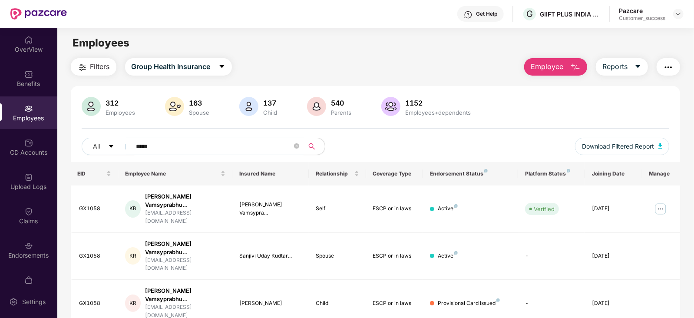
type input "*****"
click at [657, 205] on img at bounding box center [660, 209] width 14 height 14
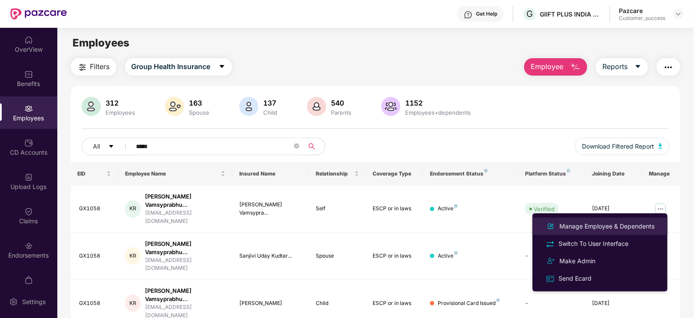
click at [592, 229] on div "Manage Employee & Dependents" at bounding box center [607, 226] width 99 height 10
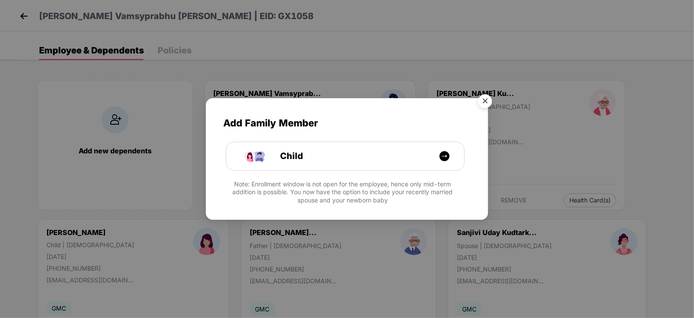
click at [486, 99] on img "Close" at bounding box center [485, 102] width 24 height 24
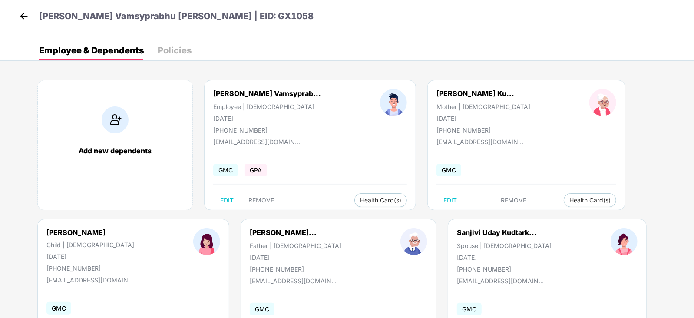
click at [27, 14] on img at bounding box center [23, 16] width 13 height 13
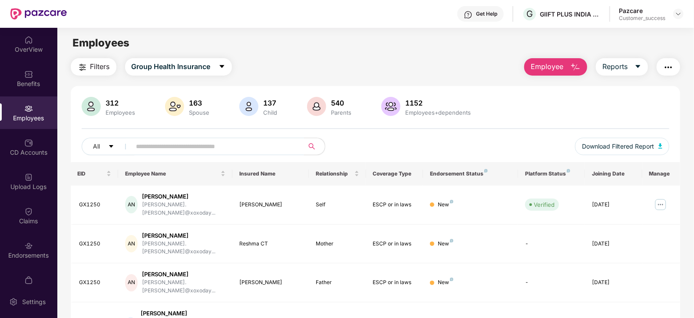
click at [234, 149] on input "text" at bounding box center [214, 146] width 156 height 13
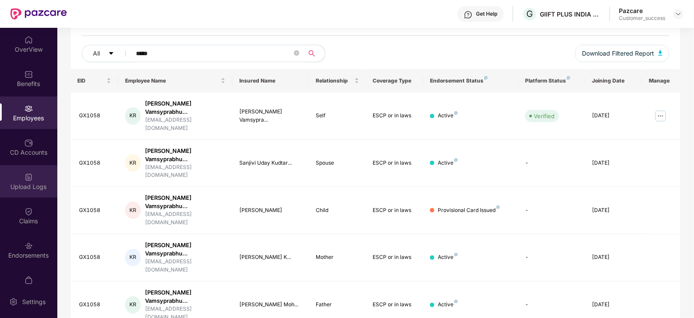
scroll to position [17, 0]
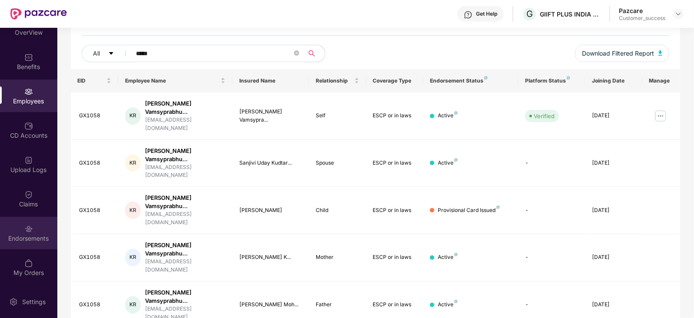
type input "*****"
click at [19, 231] on div "Endorsements" at bounding box center [28, 233] width 57 height 33
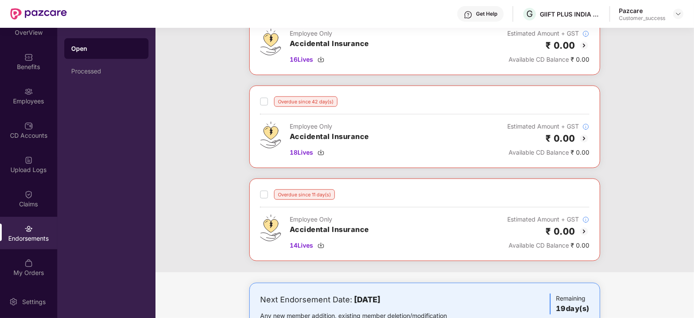
scroll to position [547, 0]
click at [84, 61] on div "Processed" at bounding box center [106, 71] width 84 height 21
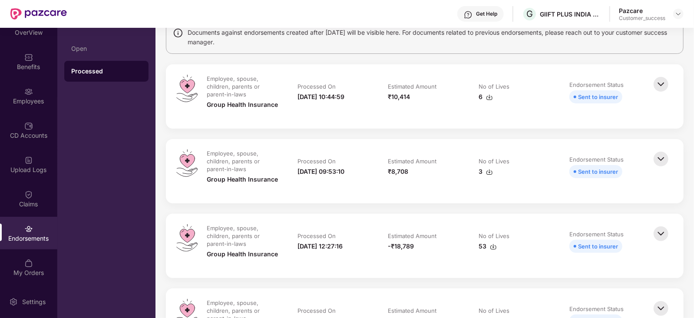
scroll to position [132, 0]
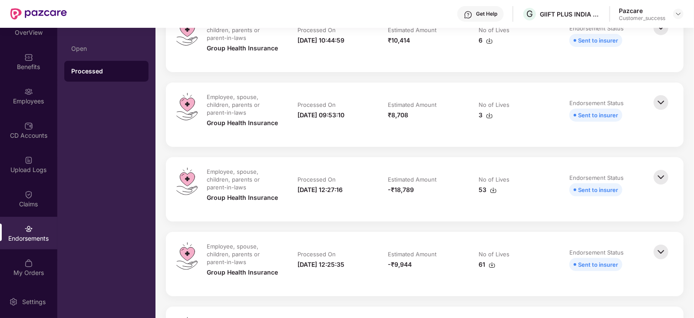
click at [662, 175] on img at bounding box center [660, 177] width 19 height 19
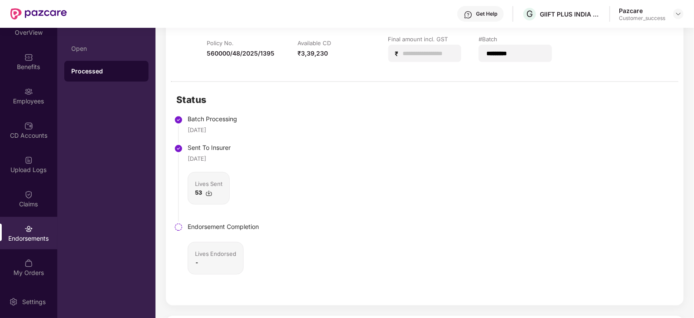
scroll to position [194, 0]
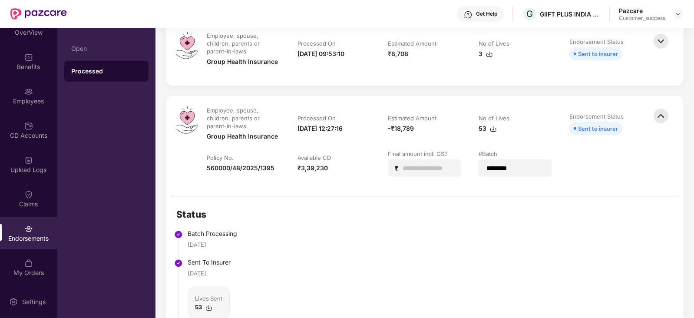
click at [207, 307] on img at bounding box center [208, 307] width 7 height 7
click at [30, 86] on div at bounding box center [28, 90] width 9 height 9
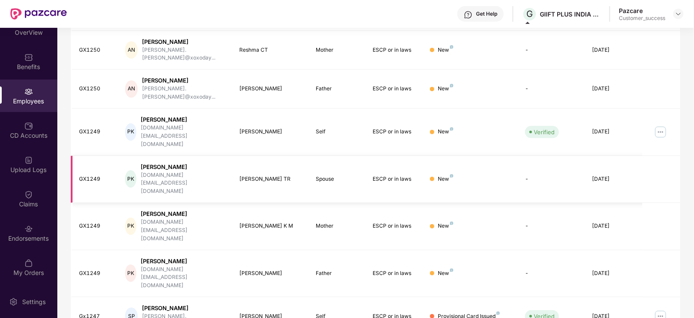
scroll to position [0, 0]
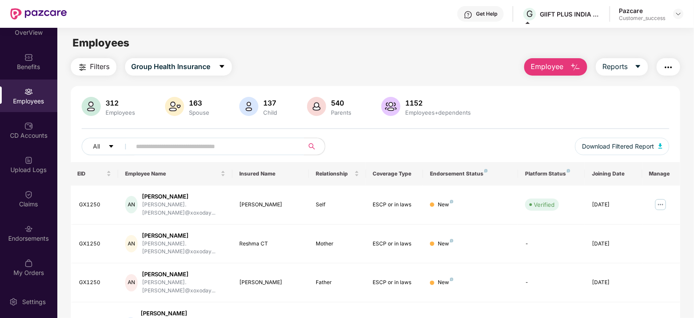
click at [205, 144] on input "text" at bounding box center [214, 146] width 156 height 13
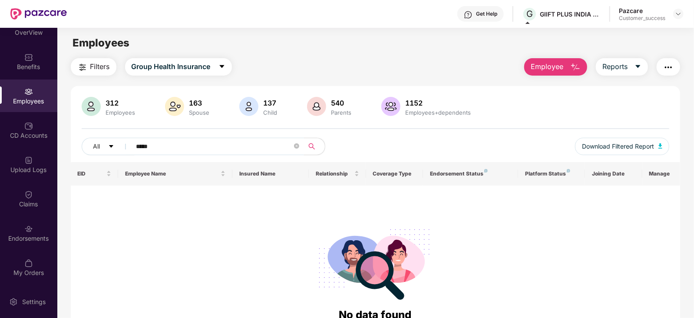
click at [229, 146] on input "*****" at bounding box center [214, 146] width 156 height 13
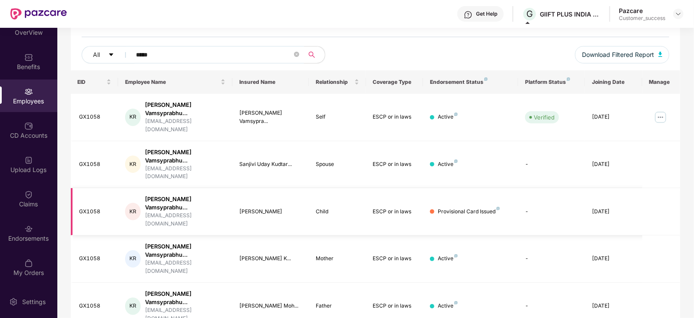
scroll to position [93, 0]
type input "*****"
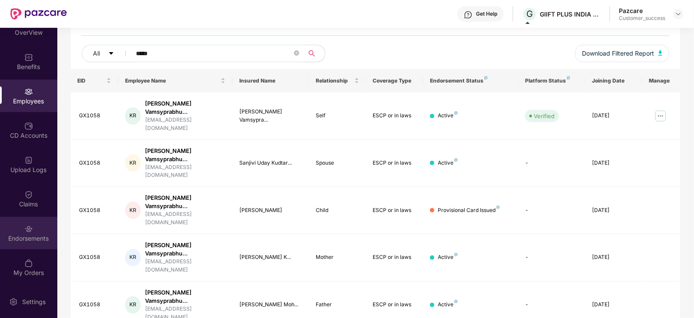
click at [41, 232] on div "Endorsements" at bounding box center [28, 233] width 57 height 33
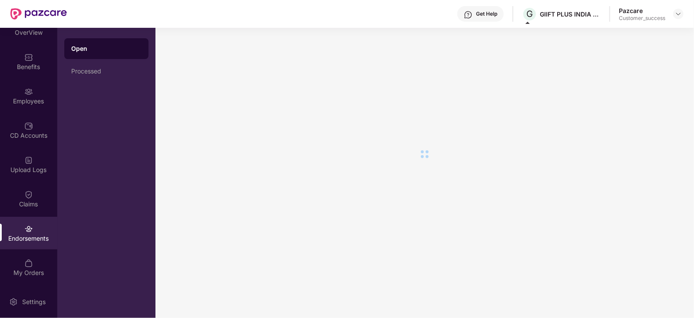
scroll to position [0, 0]
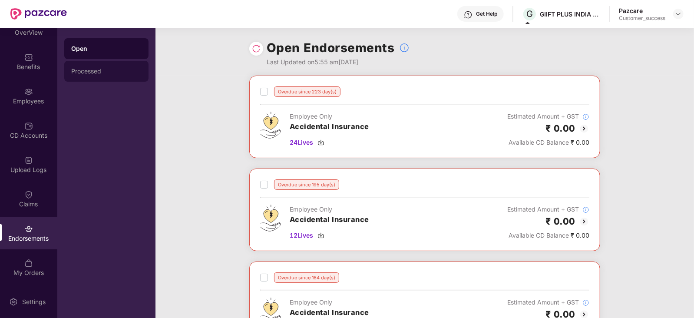
click at [115, 75] on div "Processed" at bounding box center [106, 71] width 84 height 21
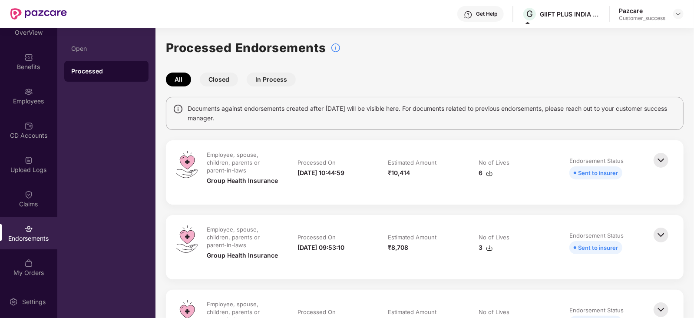
scroll to position [106, 0]
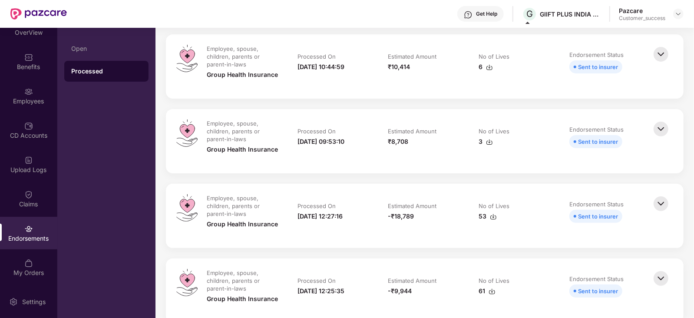
click at [656, 201] on img at bounding box center [660, 203] width 19 height 19
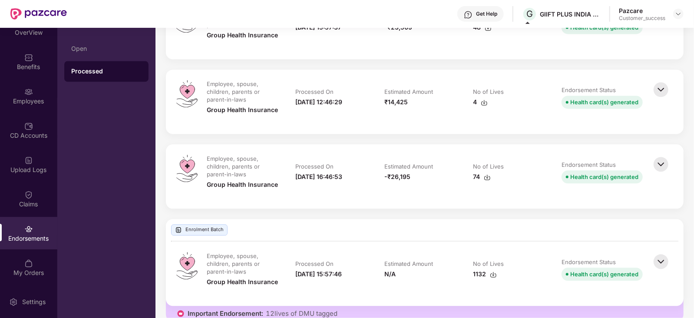
scroll to position [1206, 0]
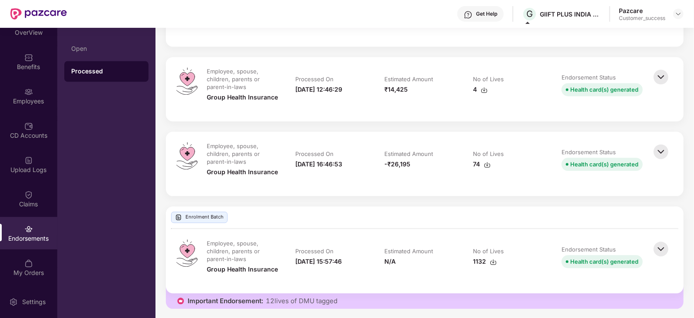
drag, startPoint x: 205, startPoint y: 30, endPoint x: 176, endPoint y: 36, distance: 29.3
click at [176, 36] on div "Employee, spouse, children, parents or parent-in-laws Group Health Insurance Pr…" at bounding box center [424, 14] width 497 height 43
